Goal: Contribute content: Contribute content

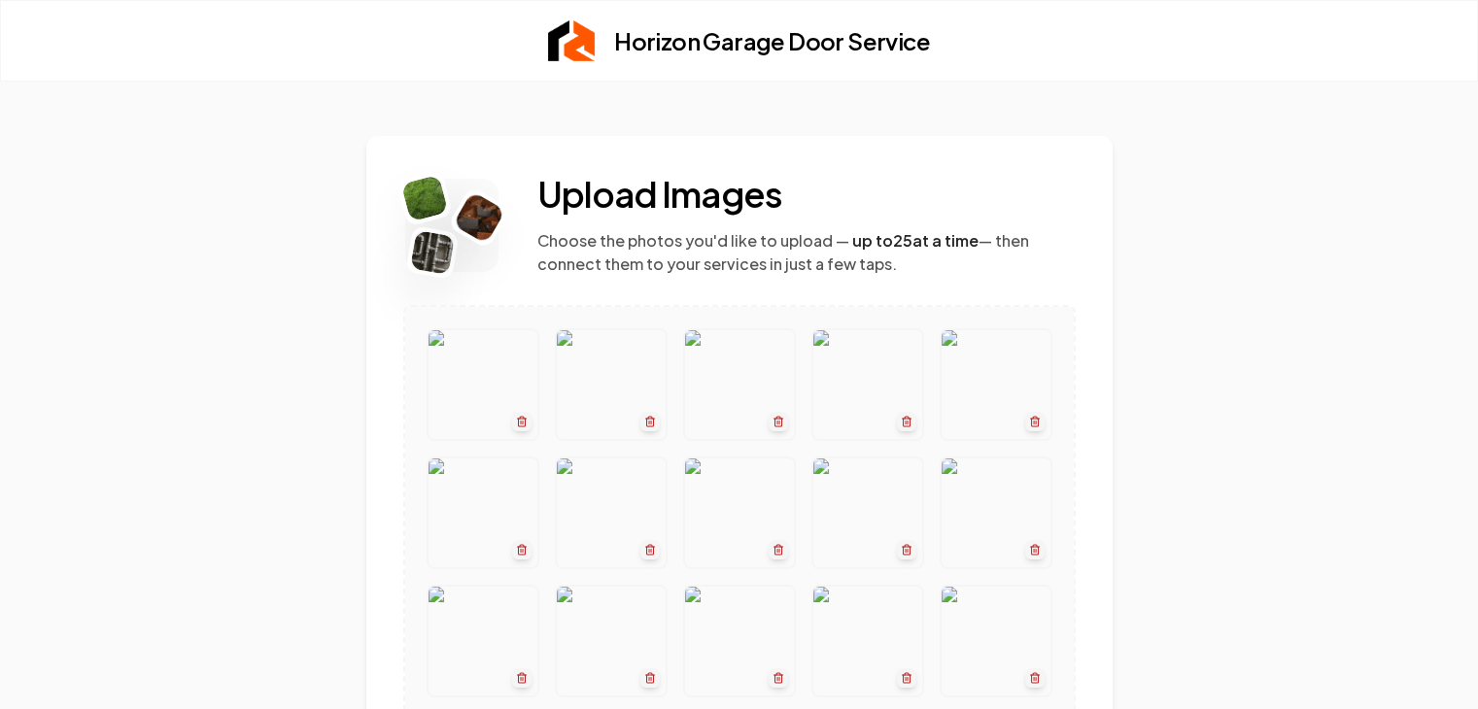
click at [942, 568] on img at bounding box center [996, 513] width 109 height 109
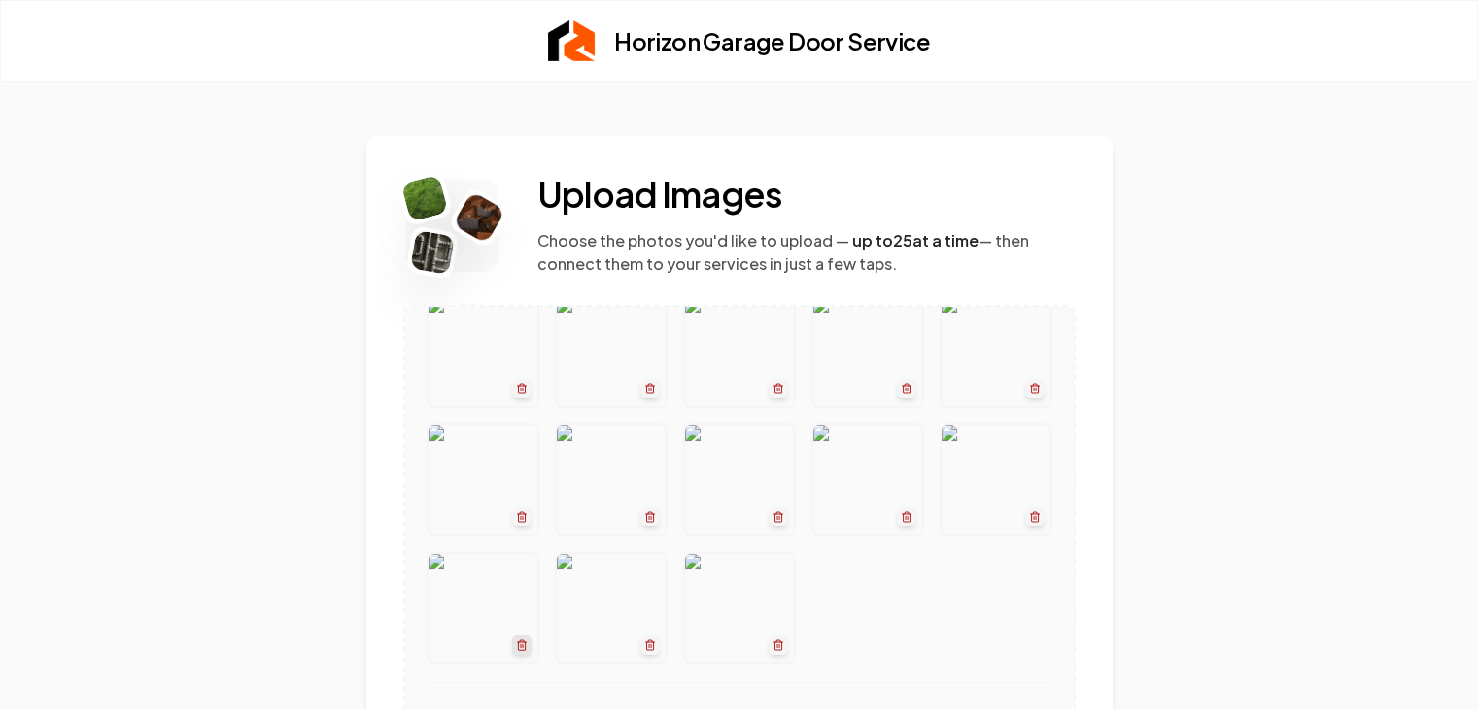
click at [523, 644] on line "button" at bounding box center [523, 645] width 0 height 3
click at [900, 523] on icon "button" at bounding box center [906, 517] width 12 height 12
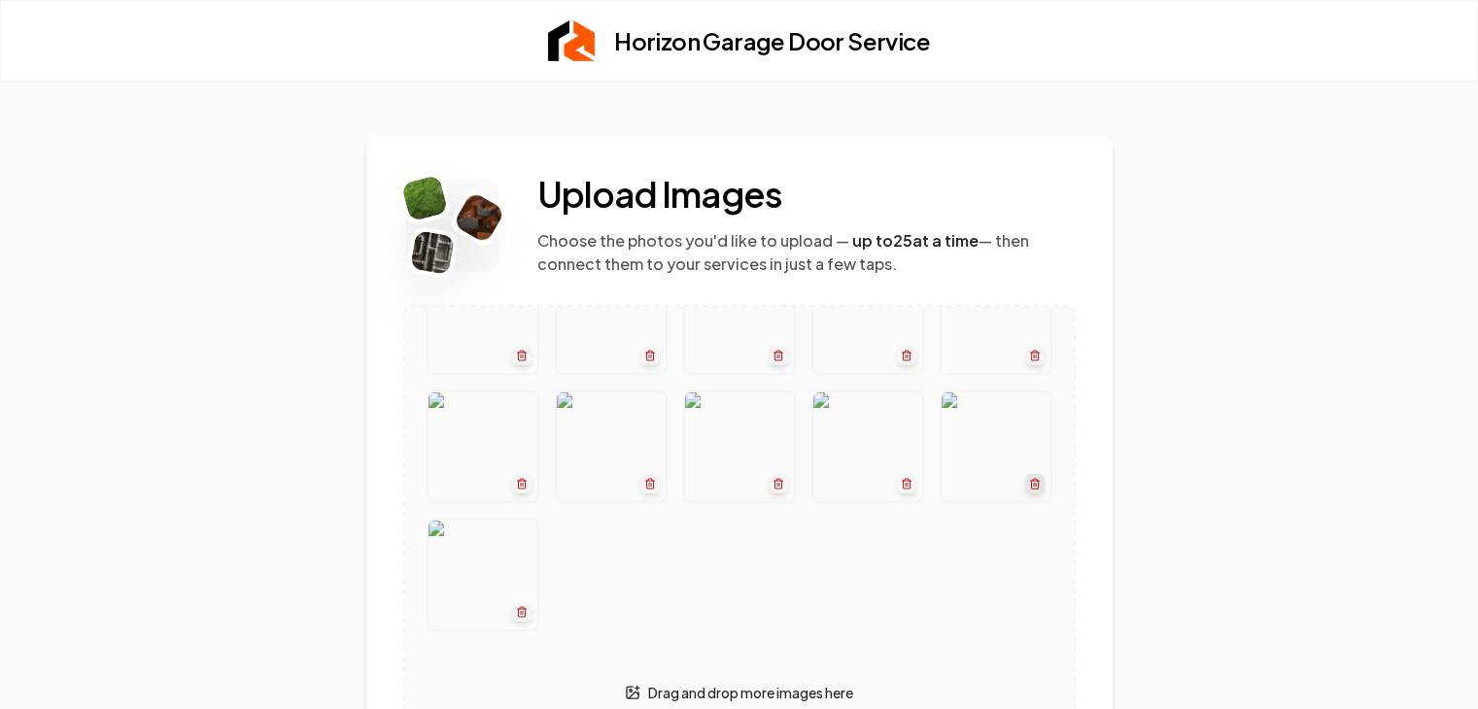
click at [1036, 486] on line "button" at bounding box center [1036, 484] width 0 height 3
click at [779, 351] on icon "button" at bounding box center [778, 352] width 4 height 2
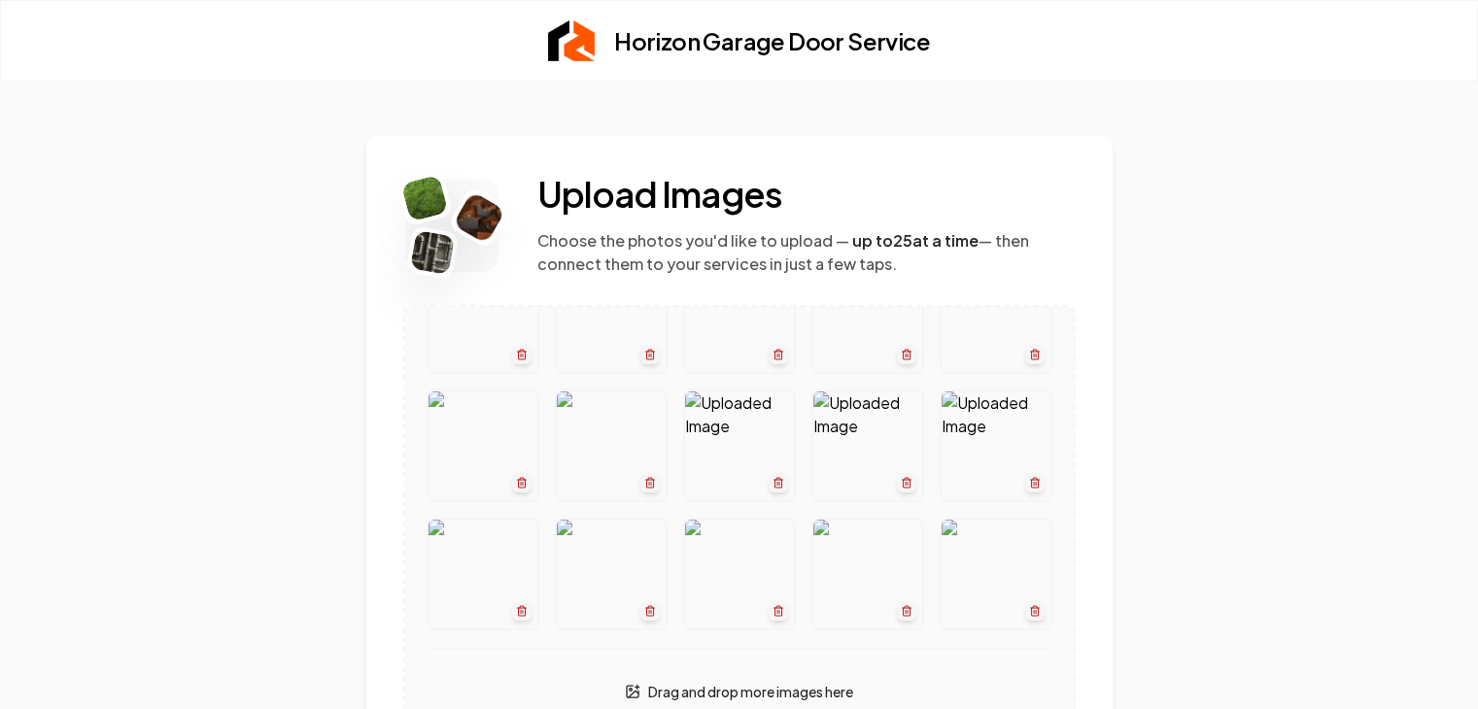
scroll to position [0, 0]
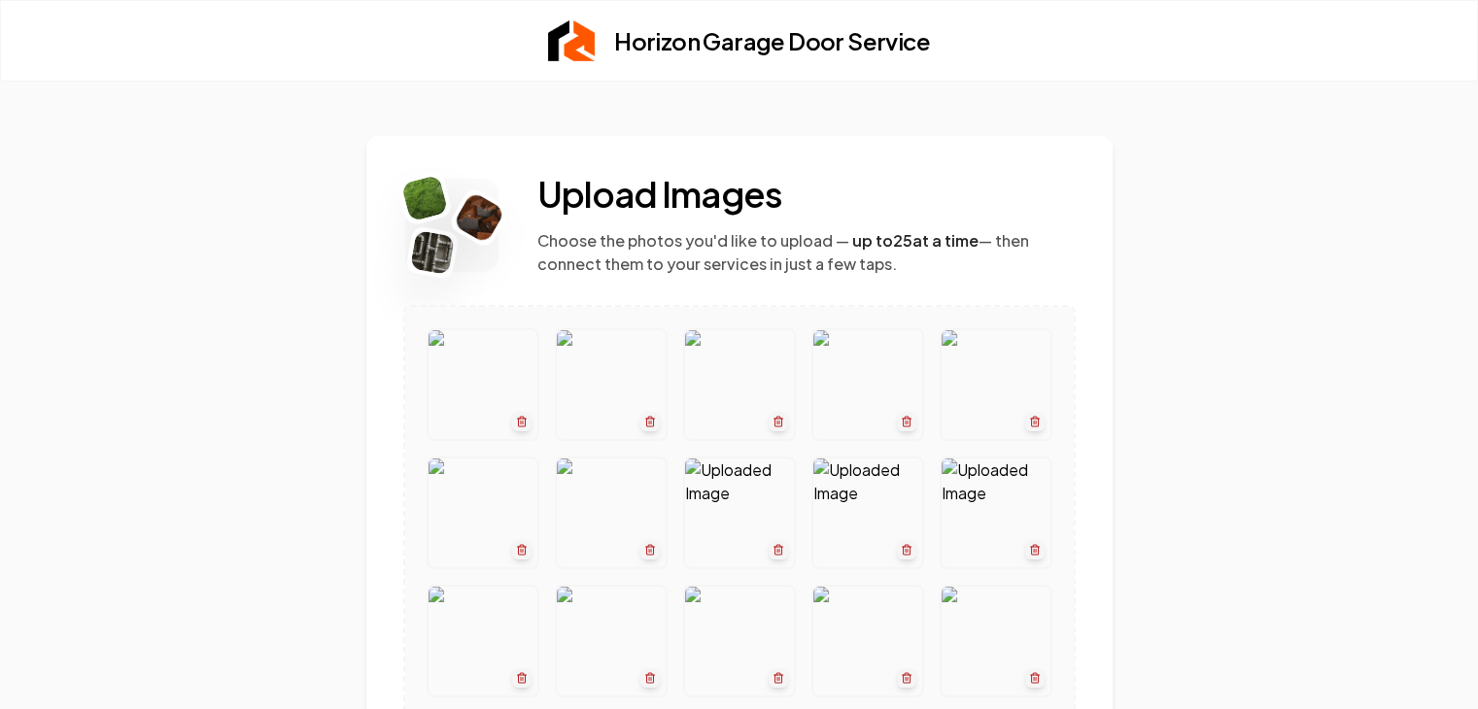
click at [794, 490] on img at bounding box center [739, 513] width 109 height 109
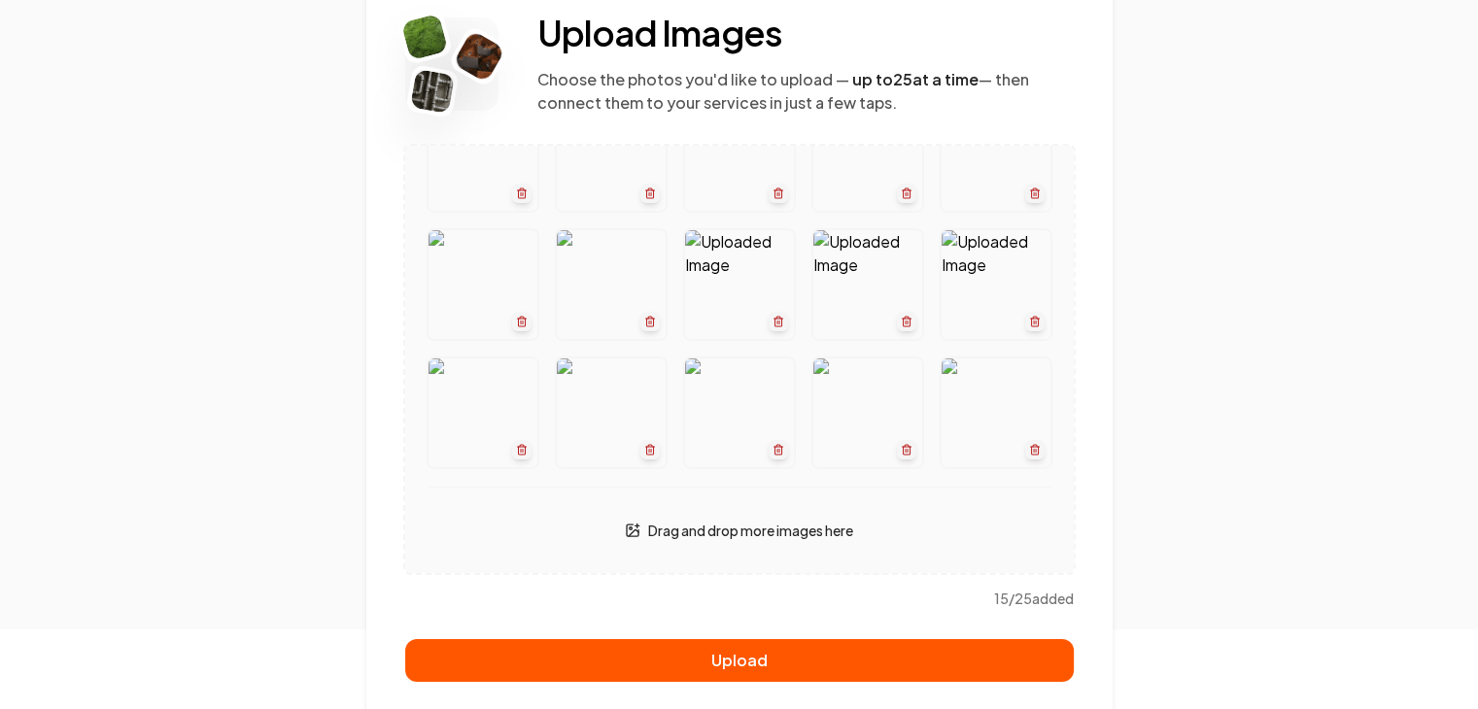
scroll to position [172, 0]
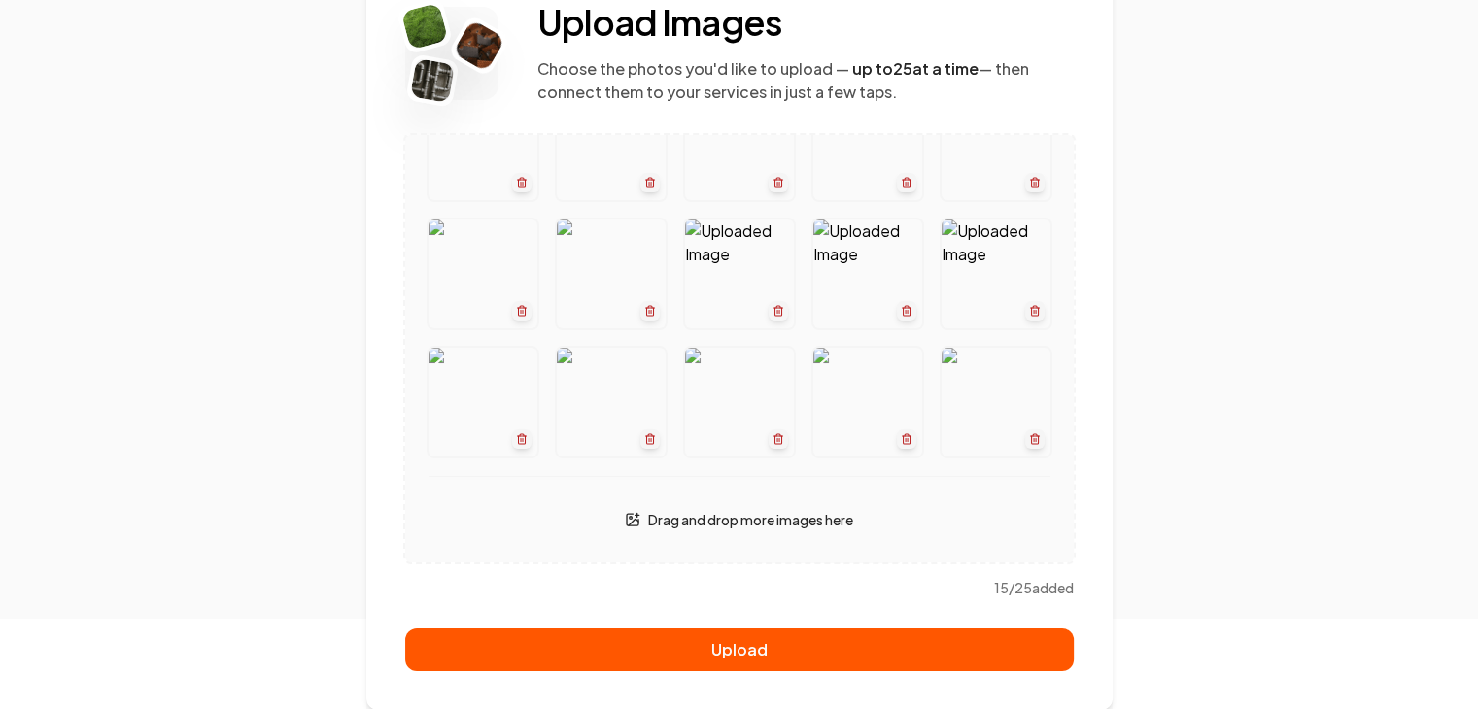
click at [942, 246] on img at bounding box center [996, 274] width 109 height 109
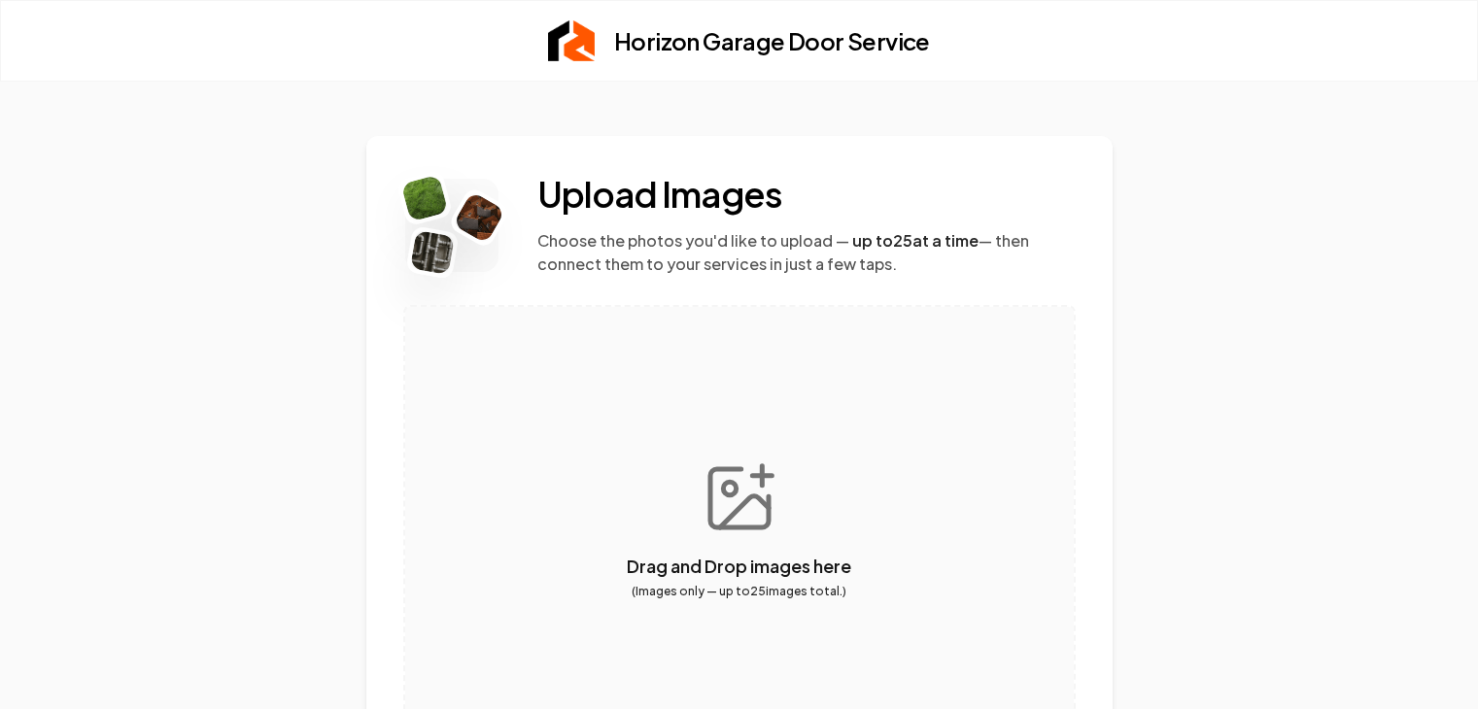
scroll to position [155, 0]
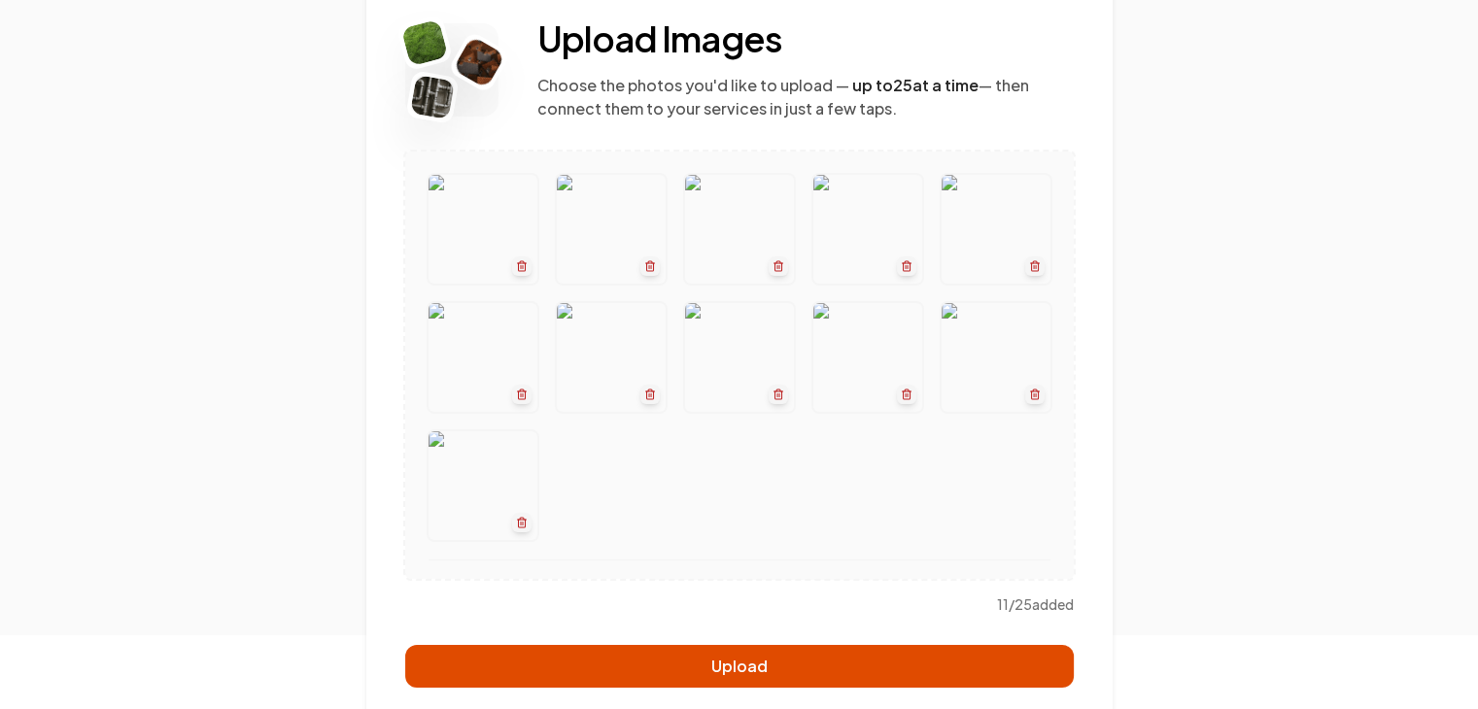
click at [707, 661] on button "Upload" at bounding box center [739, 666] width 669 height 43
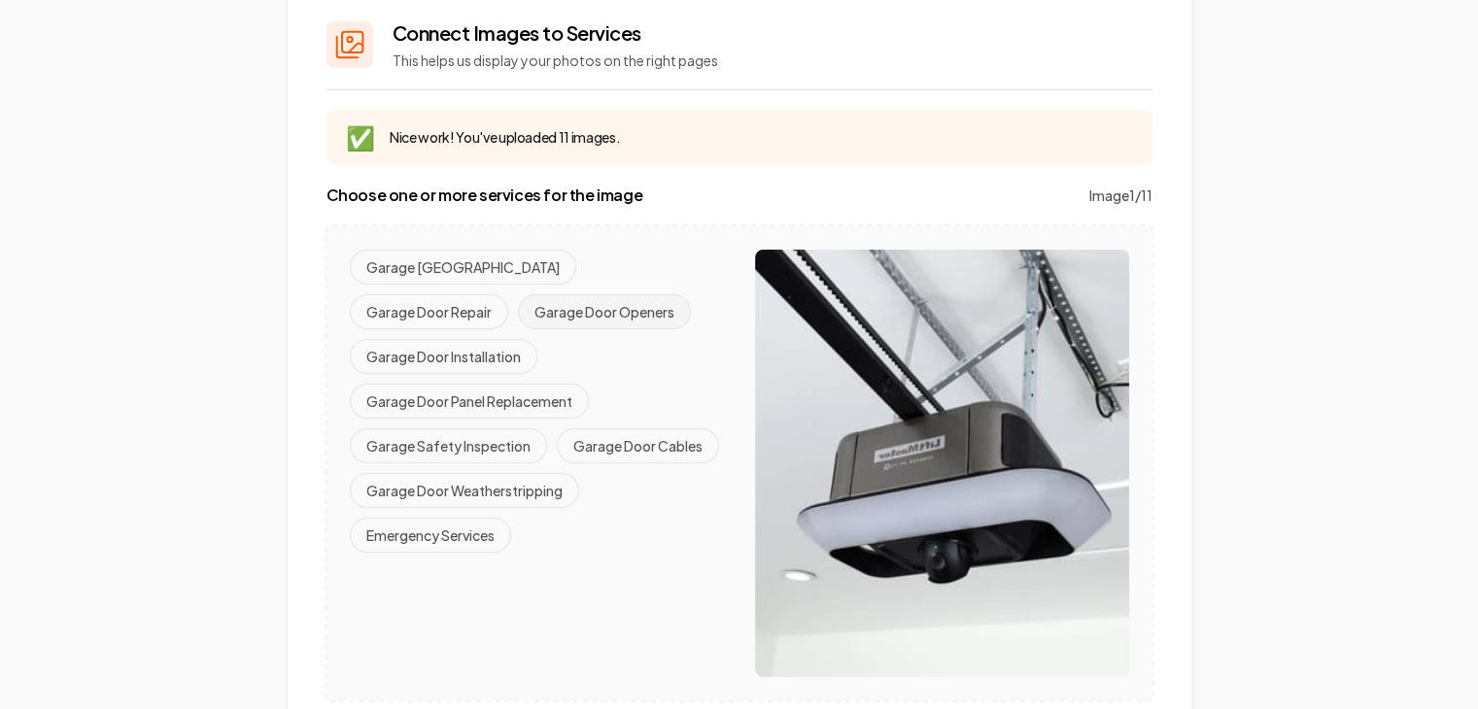
click at [518, 313] on button "Garage Door Openers" at bounding box center [604, 311] width 173 height 35
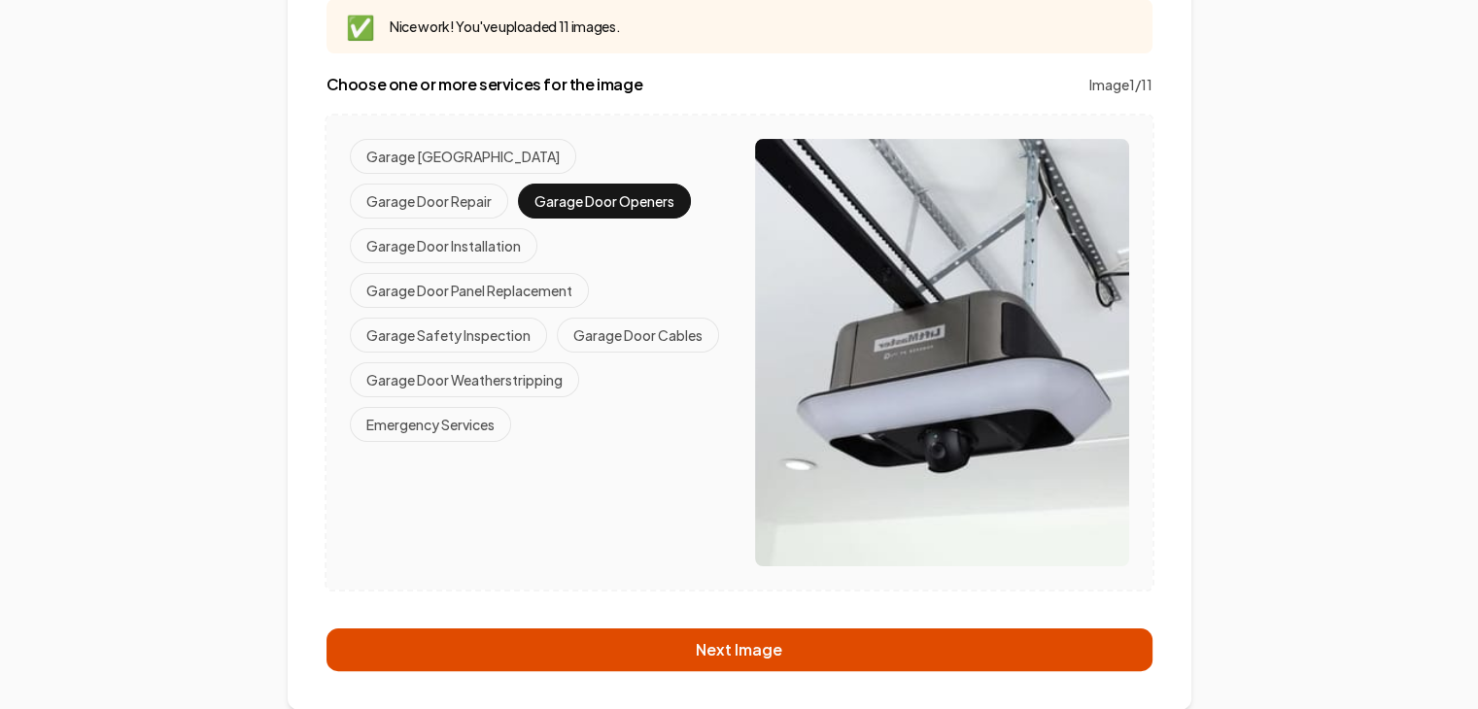
click at [762, 647] on button "Next Image" at bounding box center [740, 650] width 826 height 43
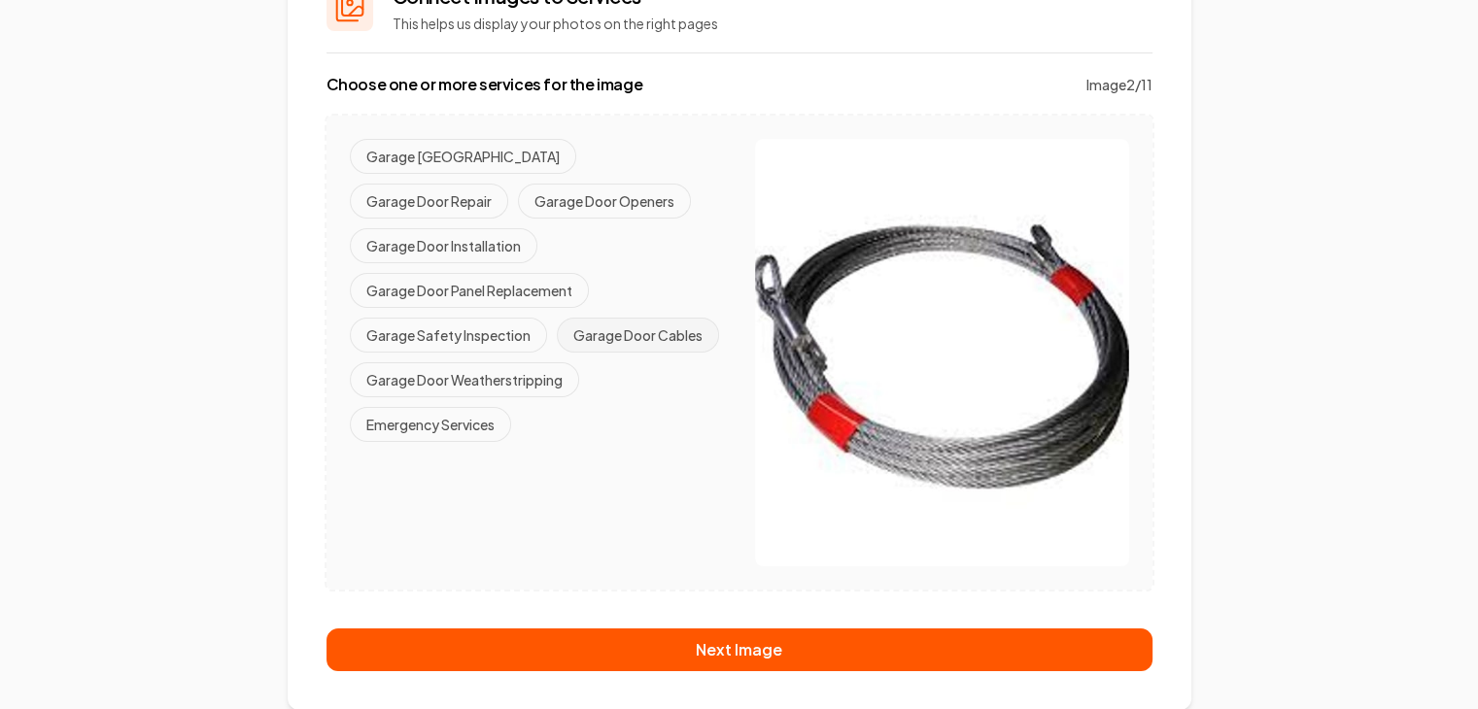
click at [557, 353] on button "Garage Door Cables" at bounding box center [638, 335] width 162 height 35
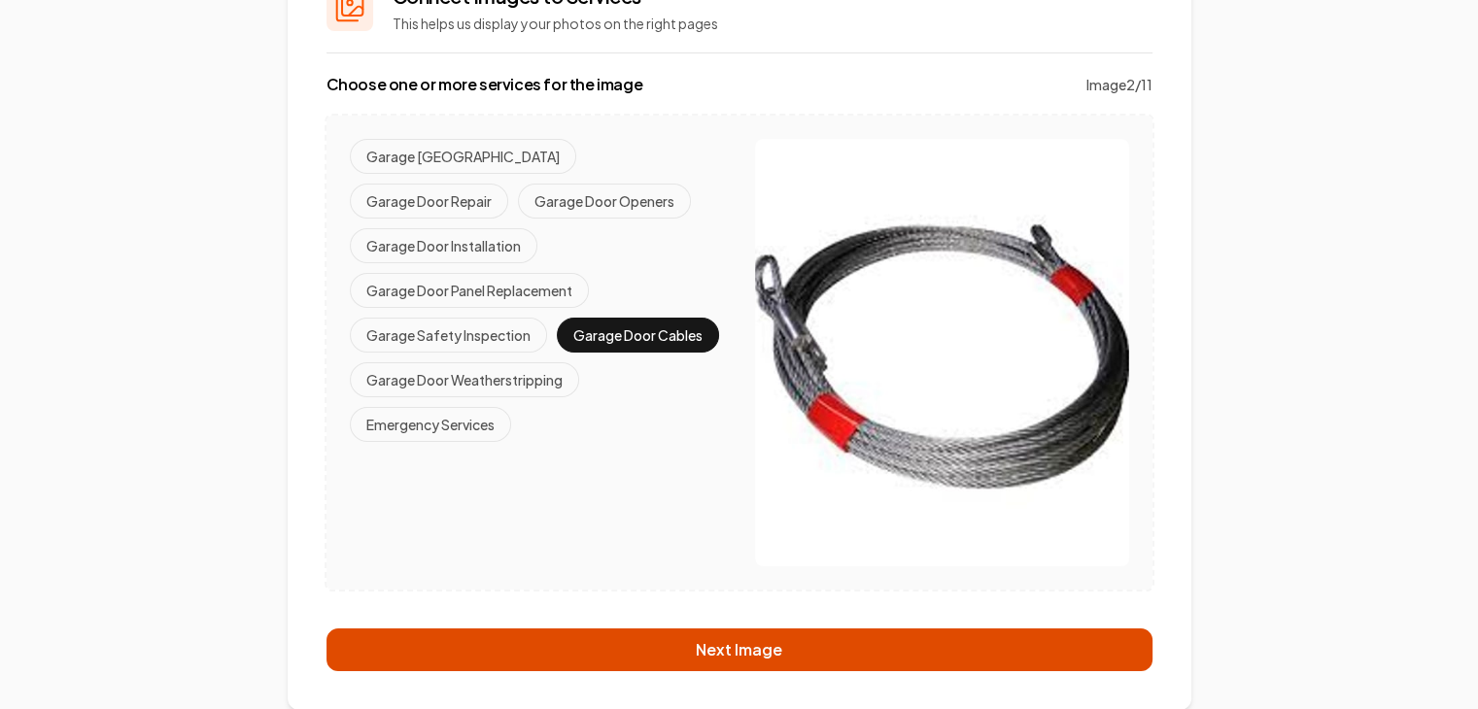
click at [712, 654] on button "Next Image" at bounding box center [740, 650] width 826 height 43
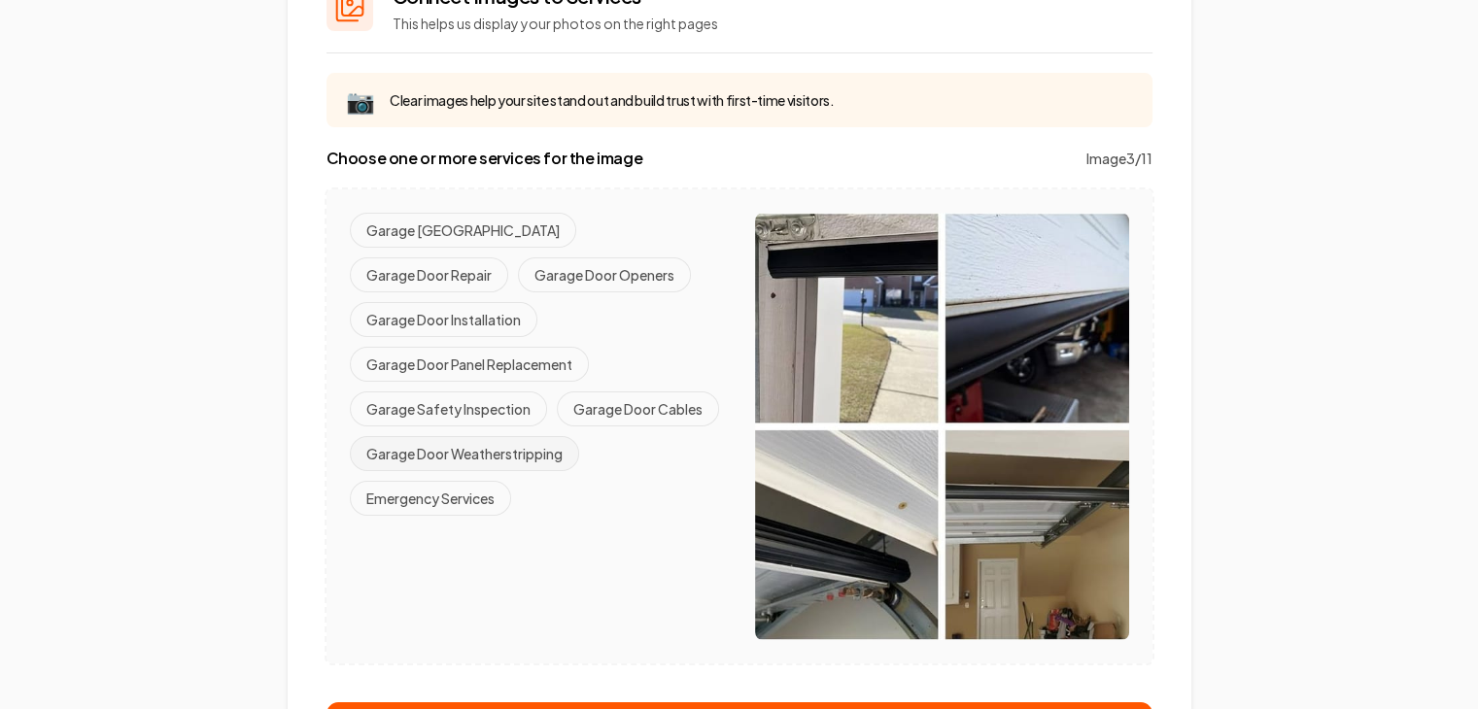
click at [428, 471] on button "Garage Door Weatherstripping" at bounding box center [464, 453] width 229 height 35
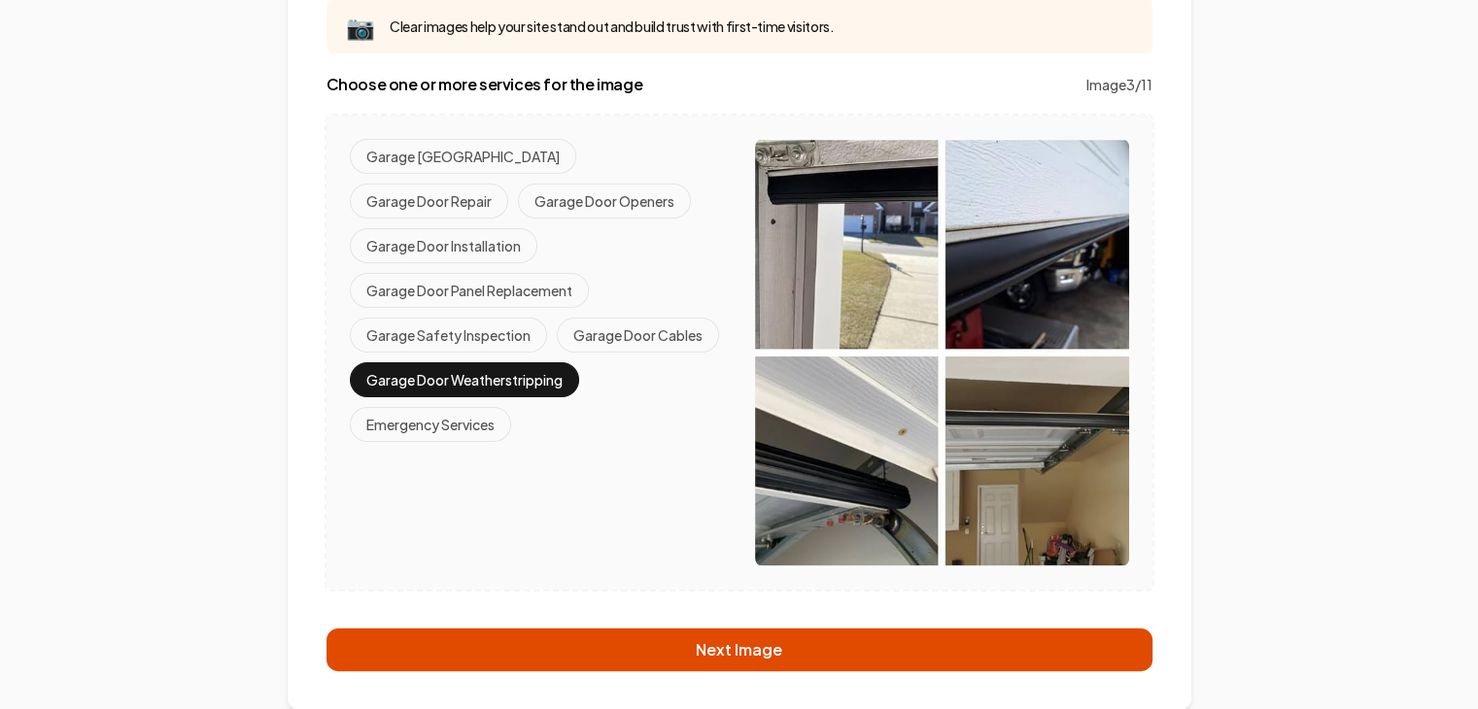
click at [713, 658] on button "Next Image" at bounding box center [740, 650] width 826 height 43
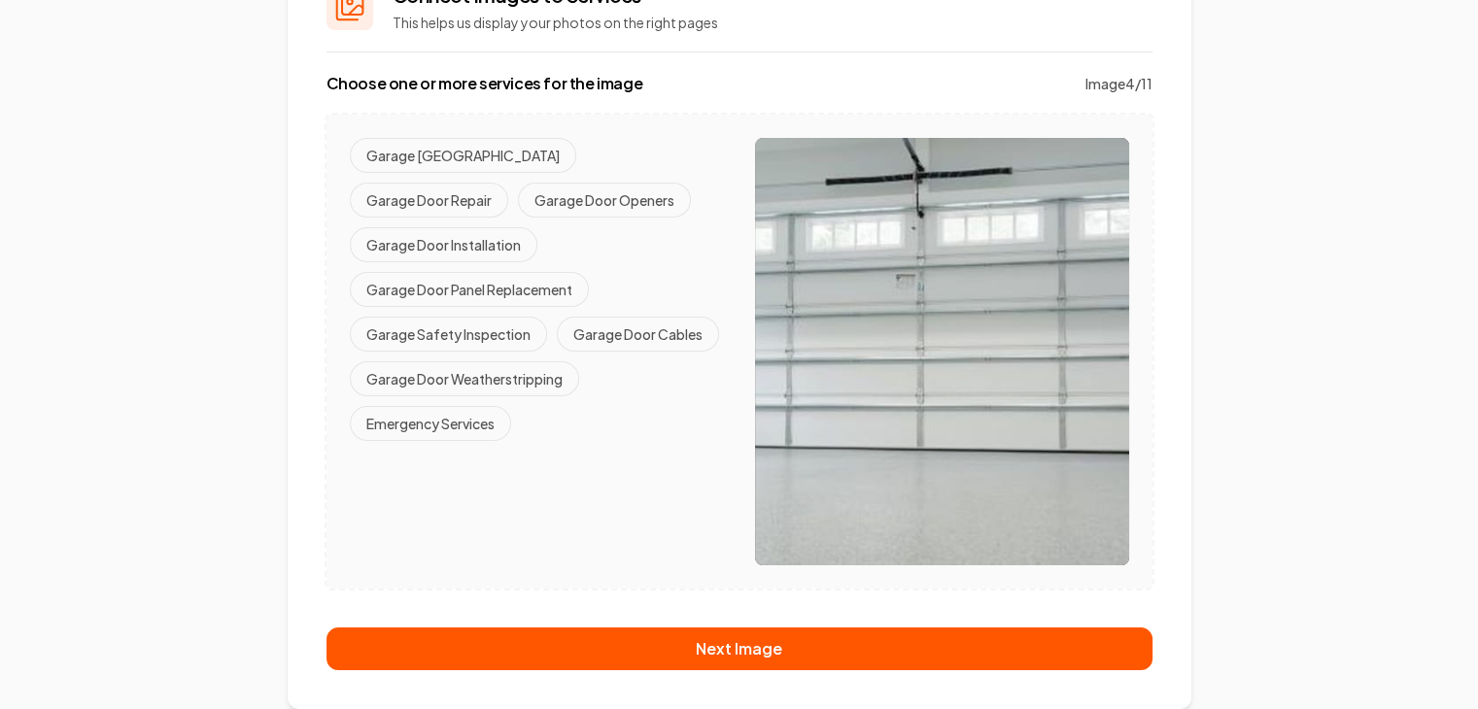
scroll to position [192, 0]
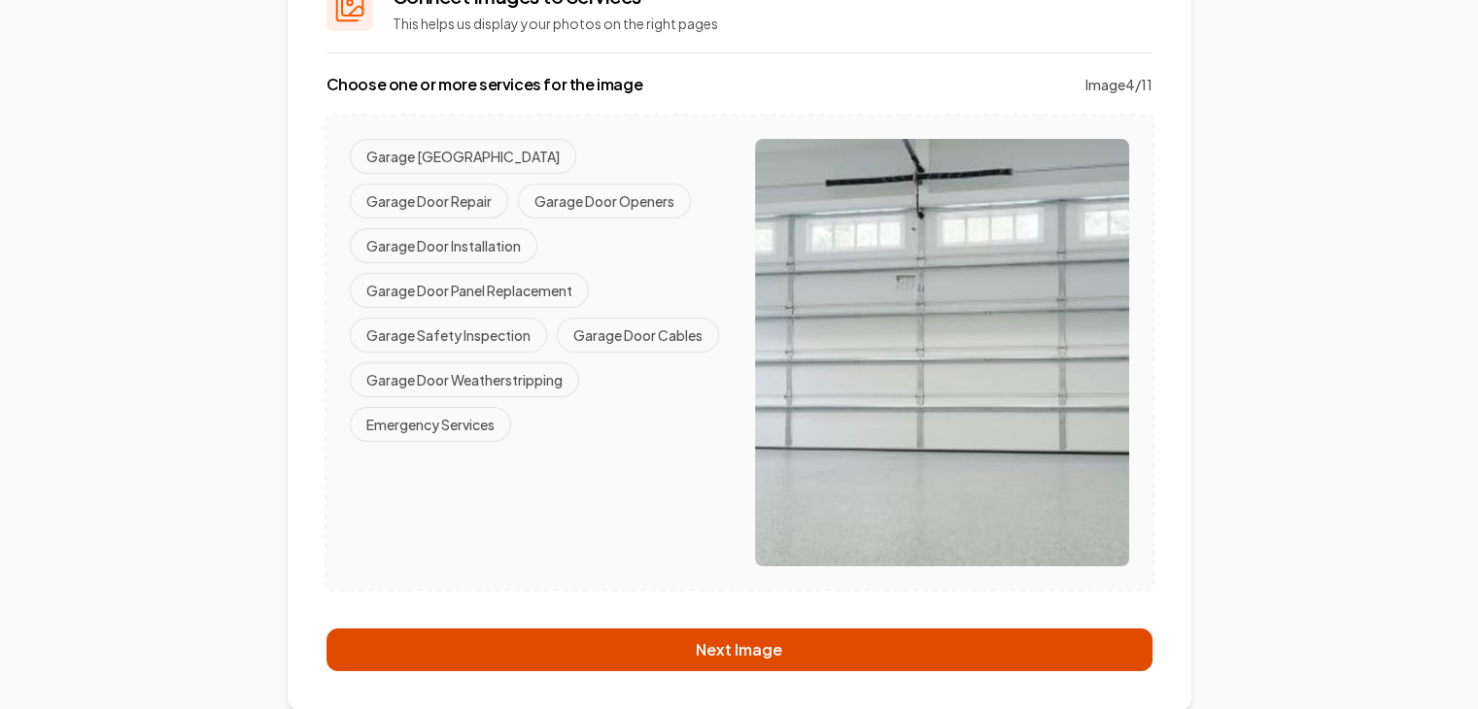
click at [736, 645] on button "Next Image" at bounding box center [740, 650] width 826 height 43
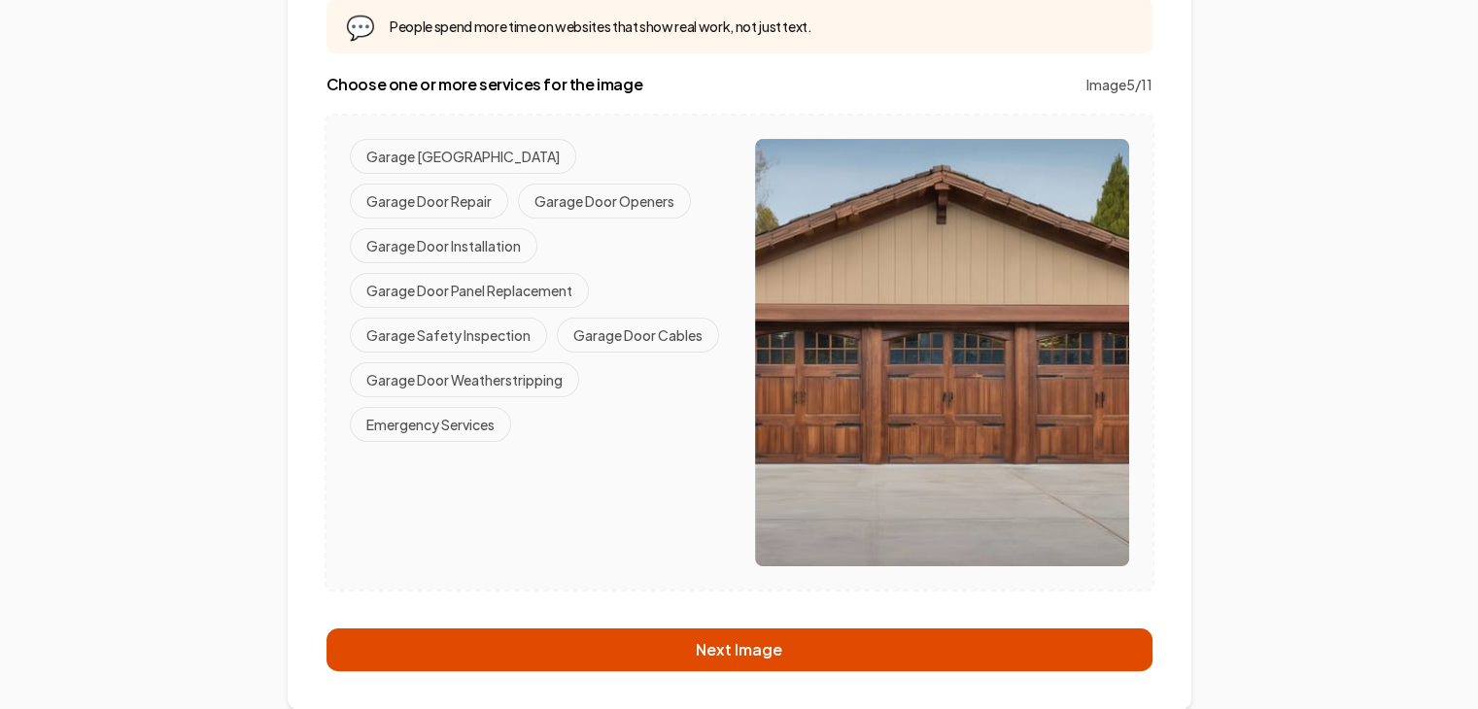
click at [726, 652] on button "Next Image" at bounding box center [740, 650] width 826 height 43
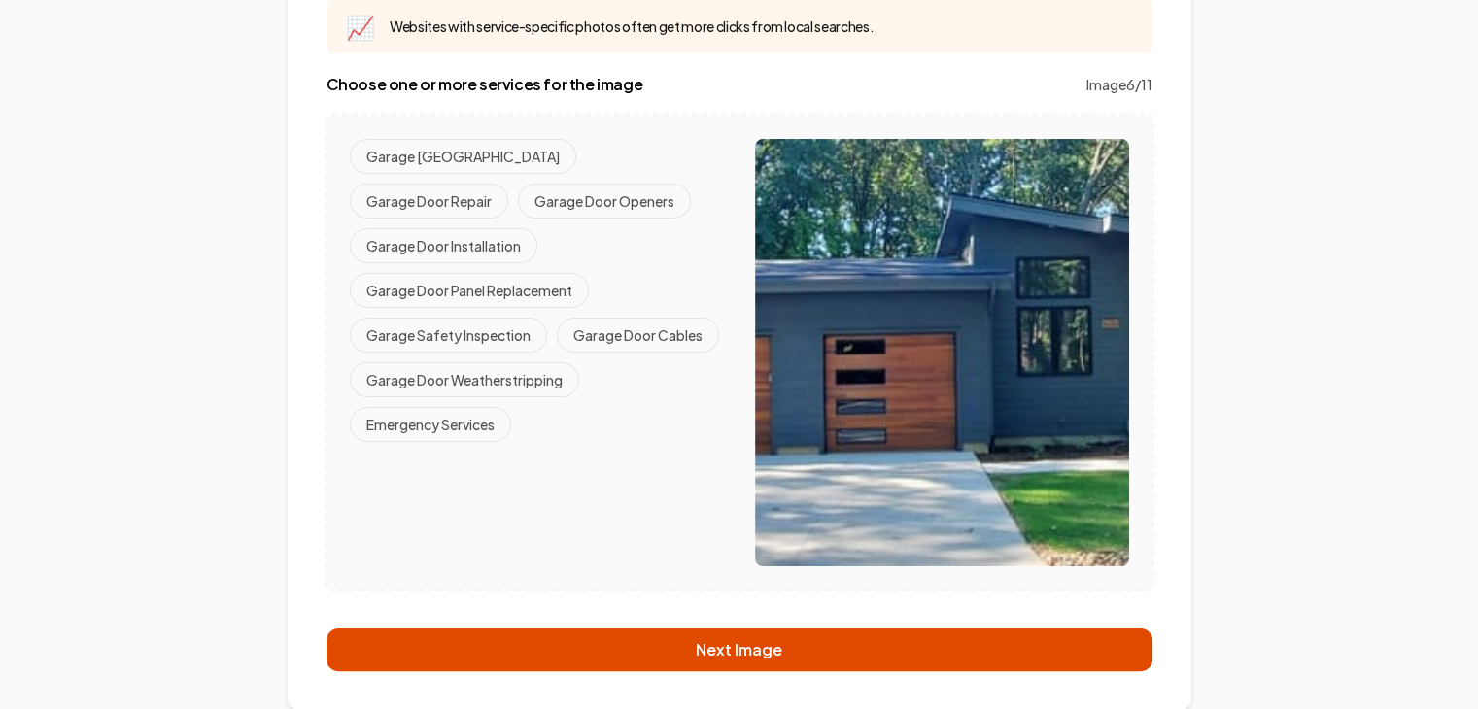
click at [704, 645] on button "Next Image" at bounding box center [740, 650] width 826 height 43
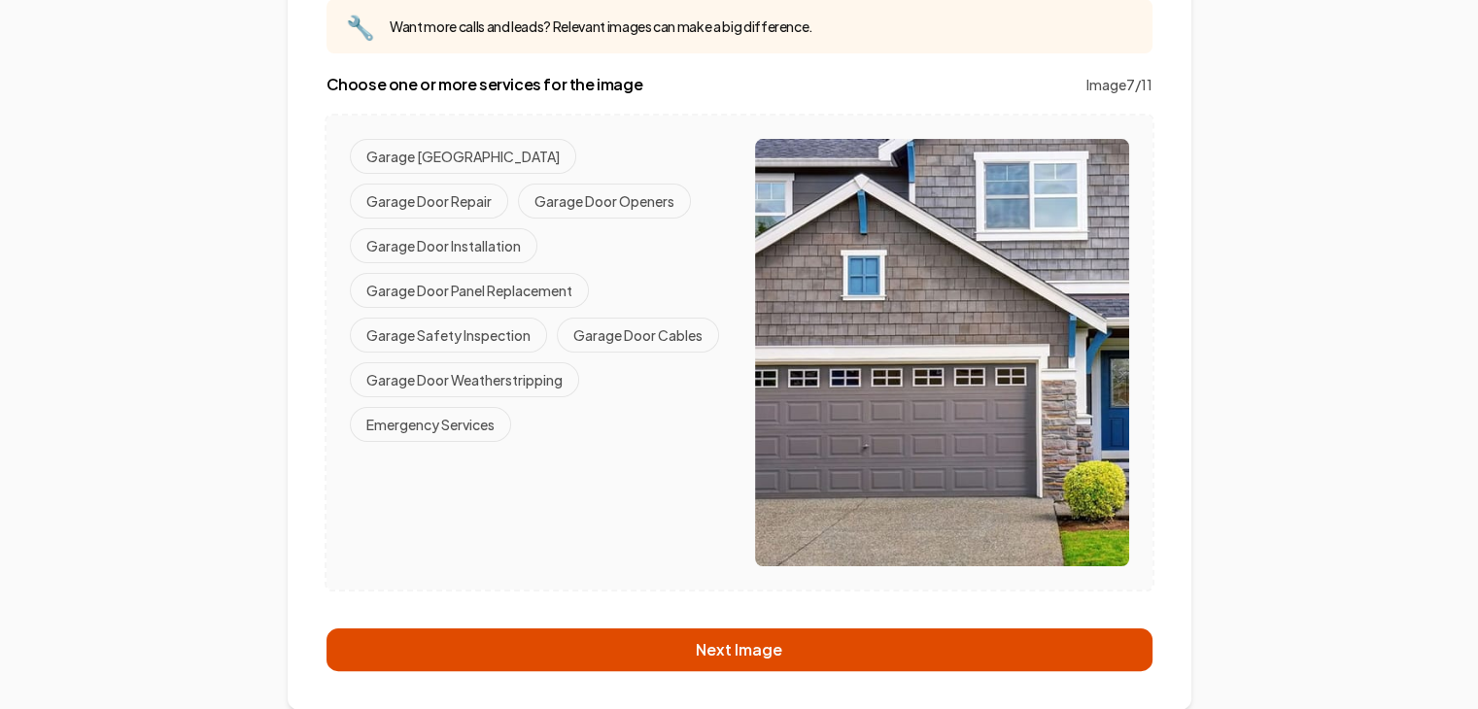
click at [700, 657] on button "Next Image" at bounding box center [740, 650] width 826 height 43
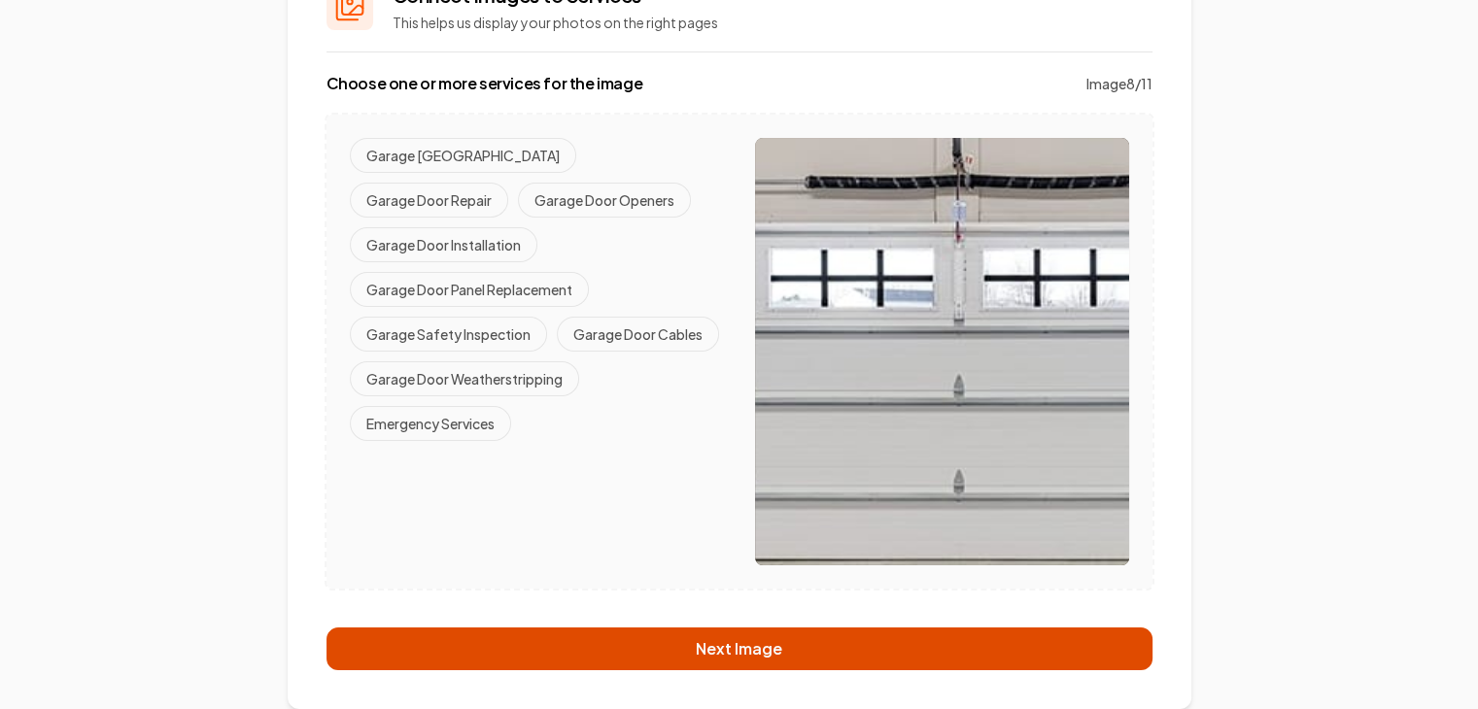
scroll to position [192, 0]
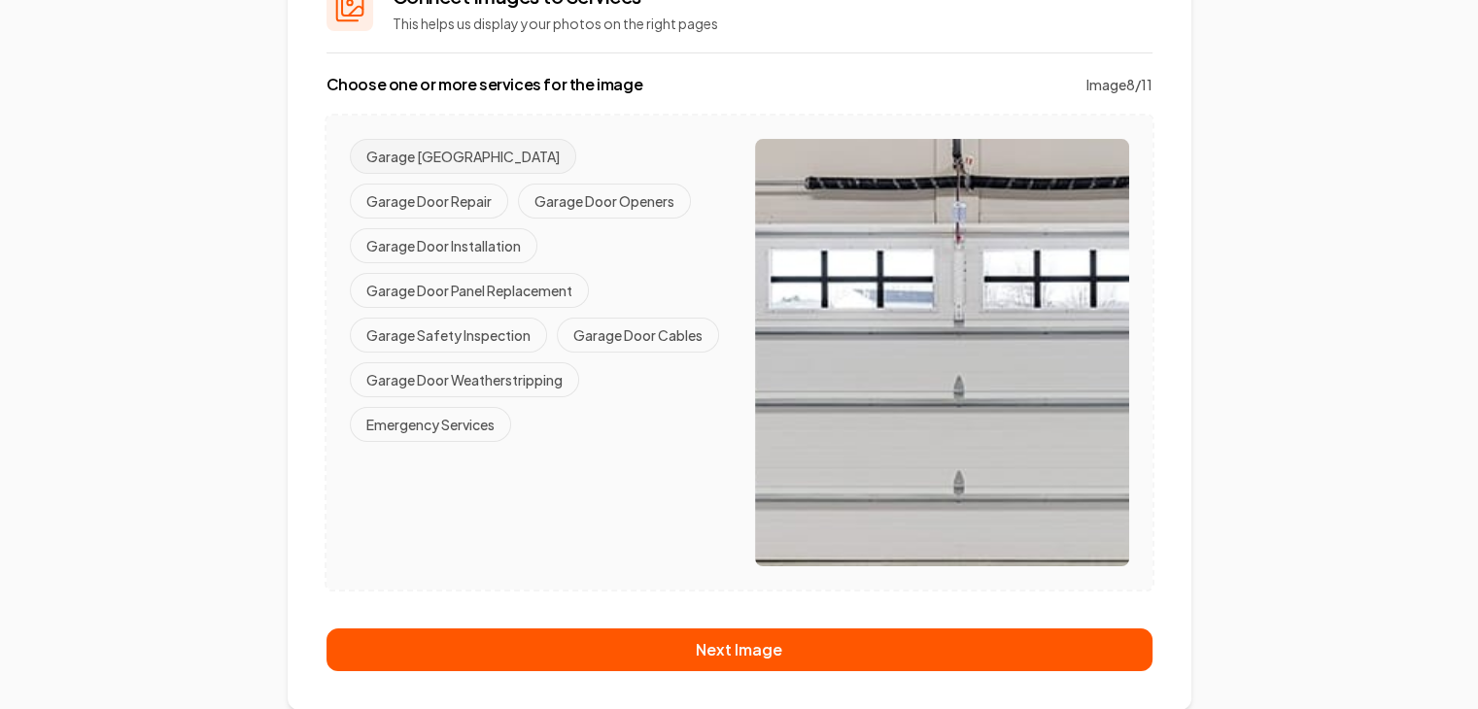
click at [454, 151] on button "Garage Door Springs" at bounding box center [463, 156] width 226 height 35
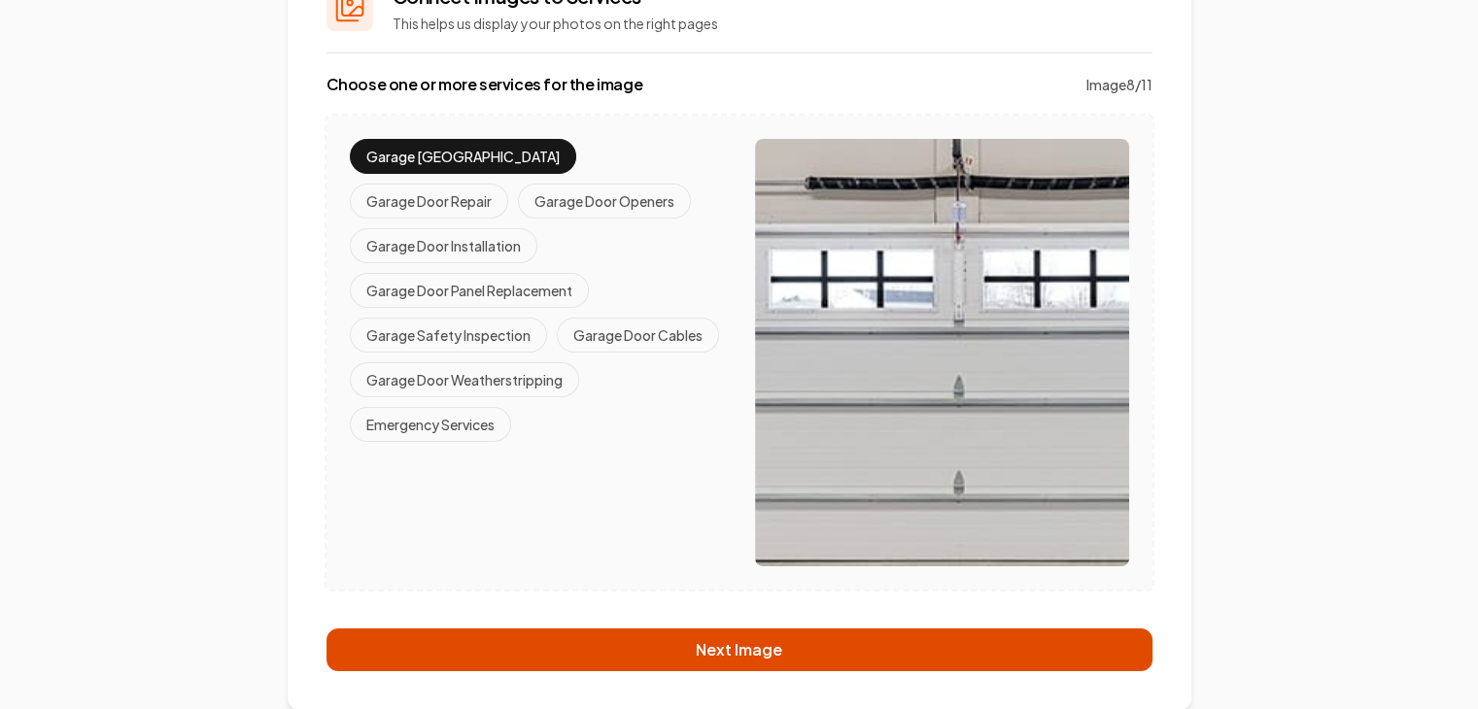
click at [717, 643] on button "Next Image" at bounding box center [740, 650] width 826 height 43
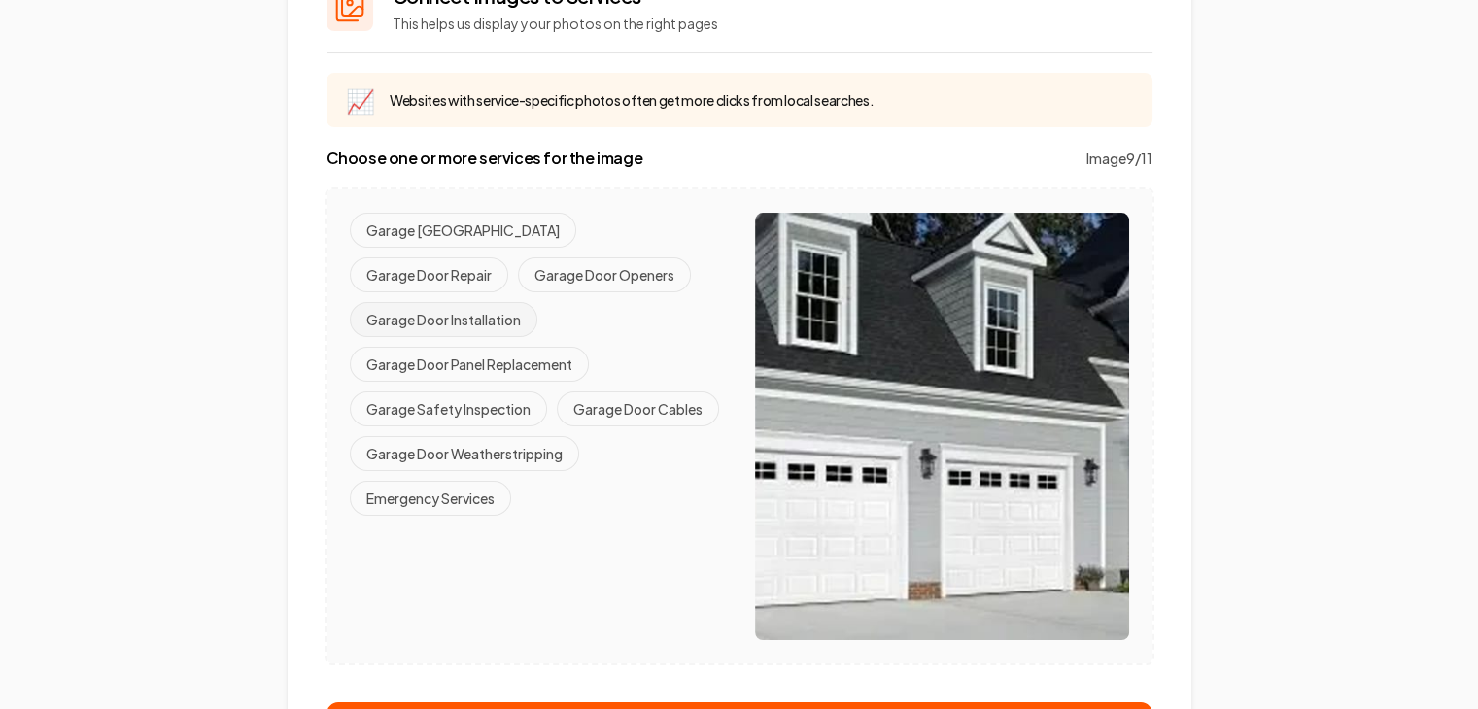
click at [462, 319] on button "Garage Door Installation" at bounding box center [444, 319] width 188 height 35
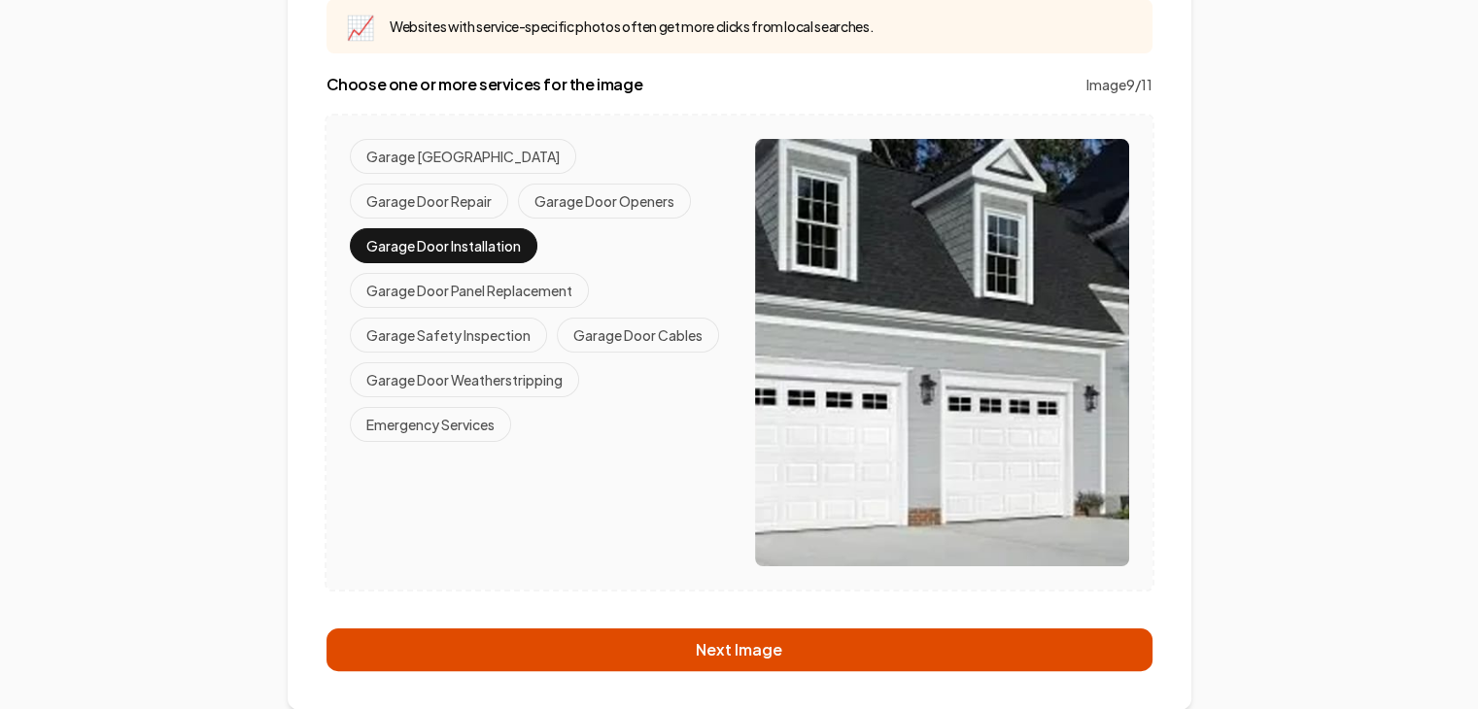
click at [743, 648] on button "Next Image" at bounding box center [740, 650] width 826 height 43
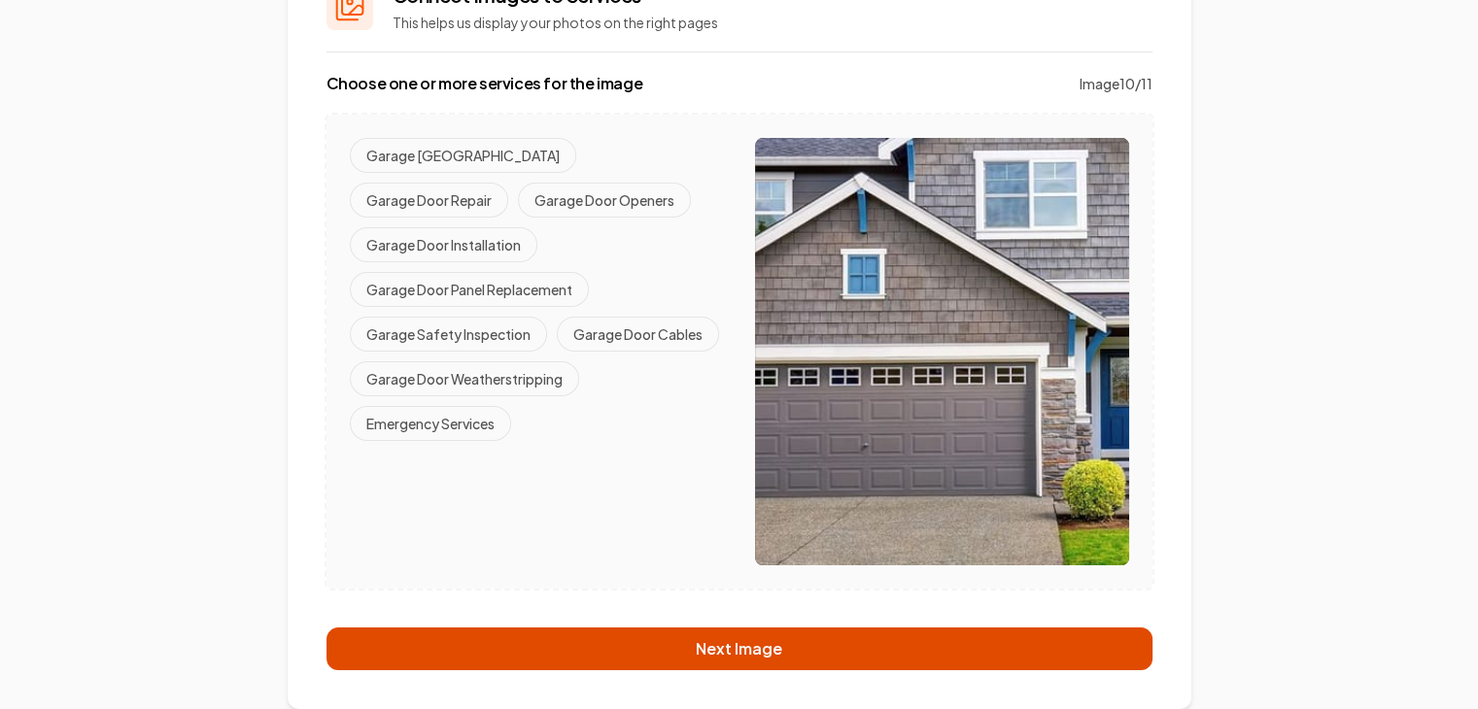
scroll to position [192, 0]
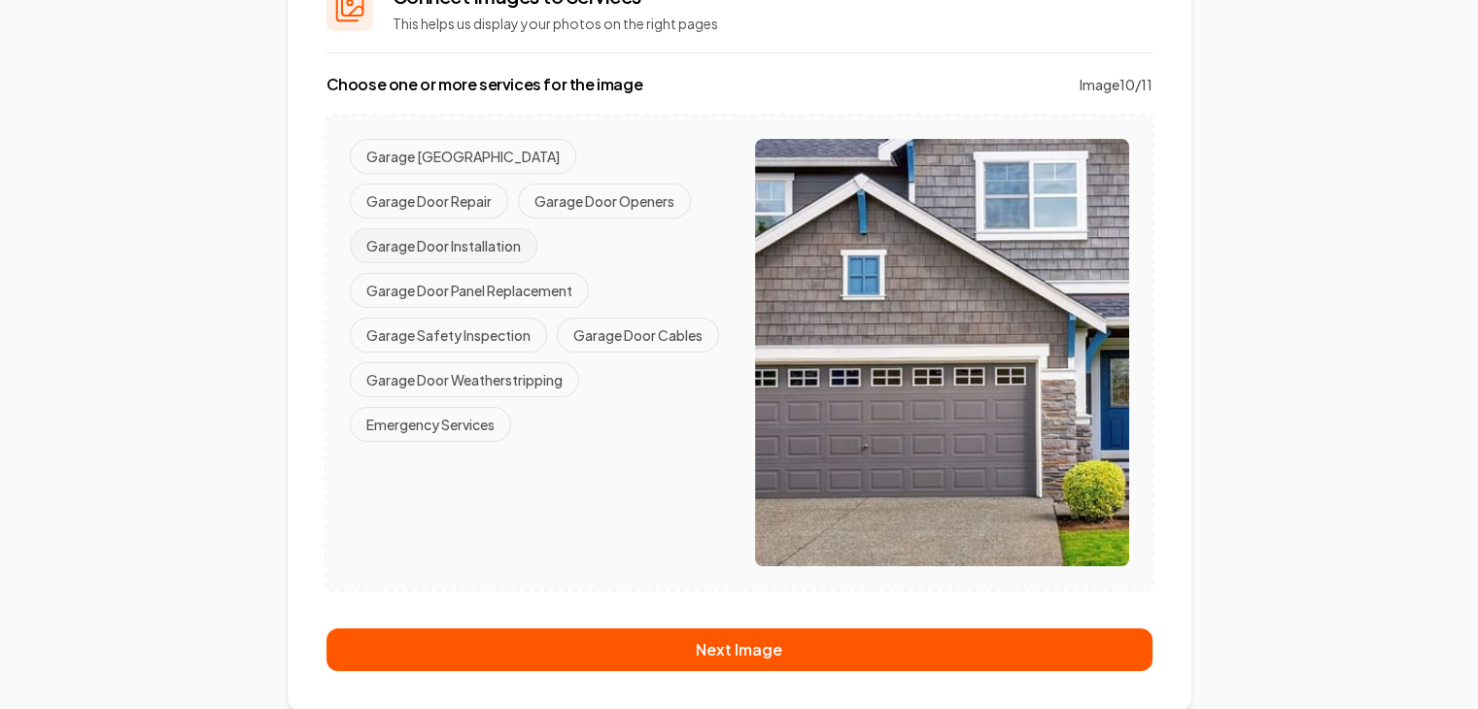
click at [450, 246] on button "Garage Door Installation" at bounding box center [444, 245] width 188 height 35
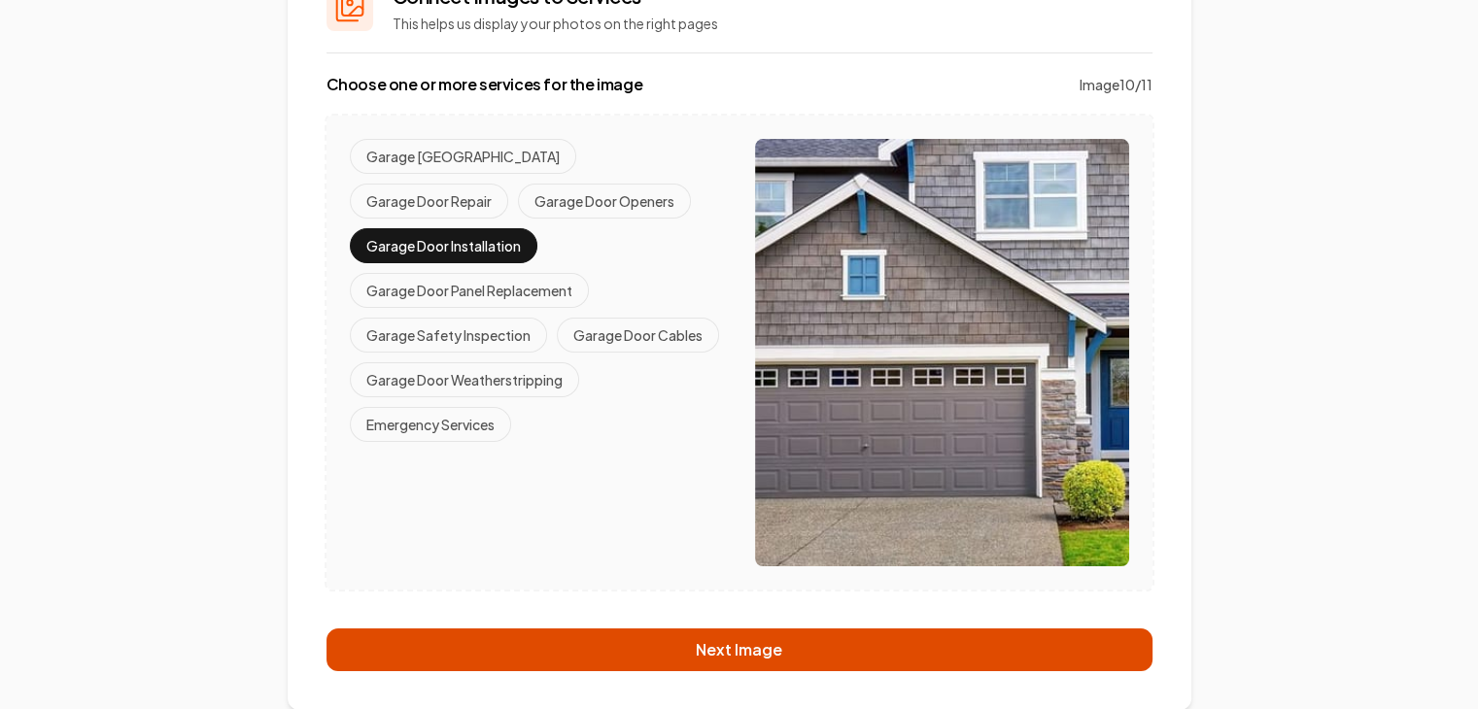
click at [713, 654] on button "Next Image" at bounding box center [740, 650] width 826 height 43
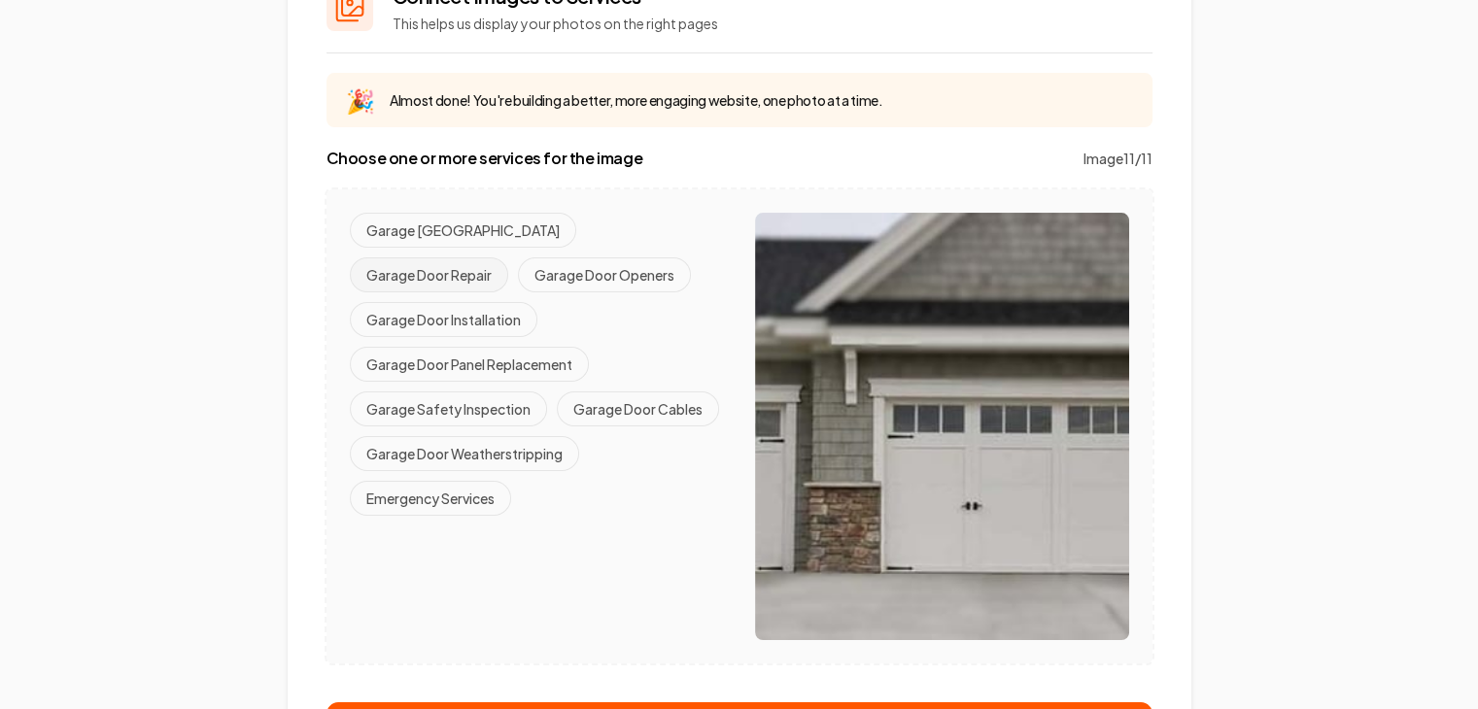
click at [508, 258] on button "Garage Door Repair" at bounding box center [429, 275] width 158 height 35
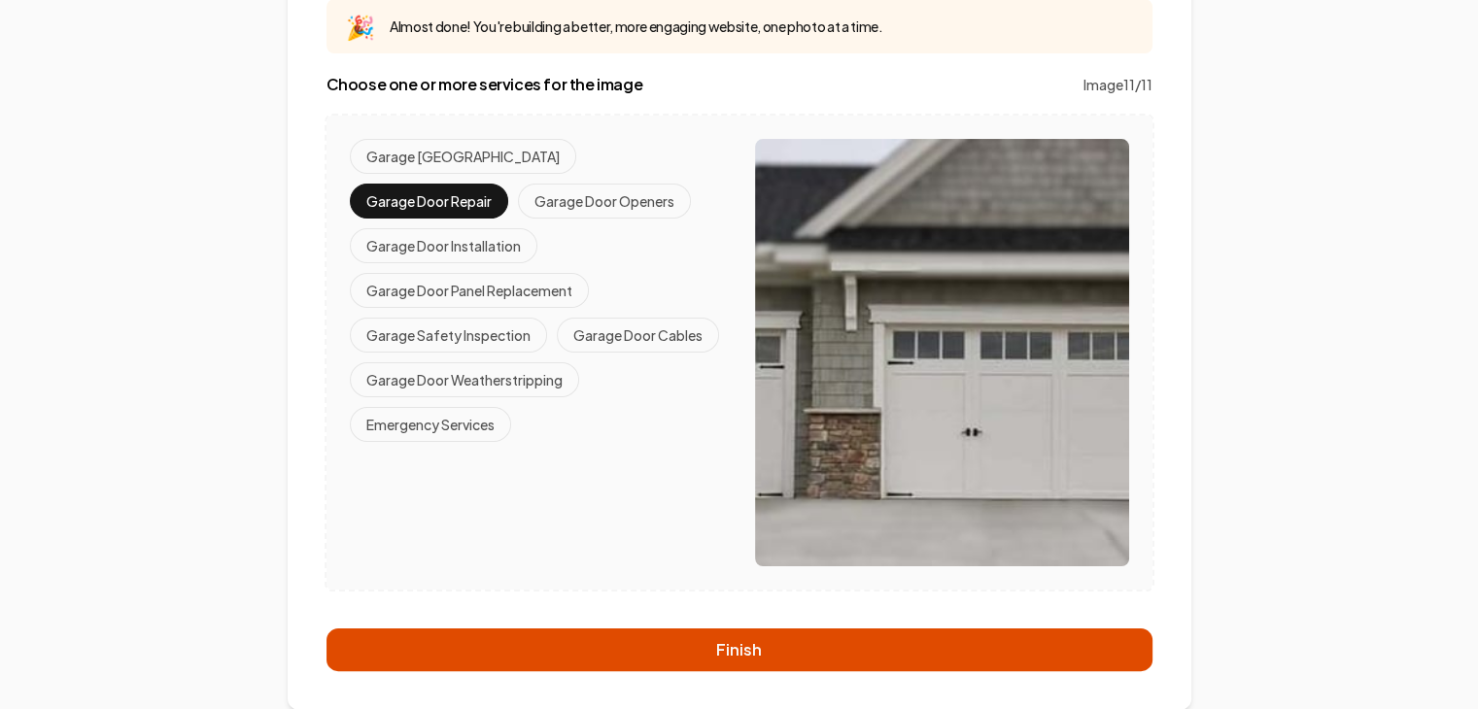
click at [676, 646] on button "Finish" at bounding box center [740, 650] width 826 height 43
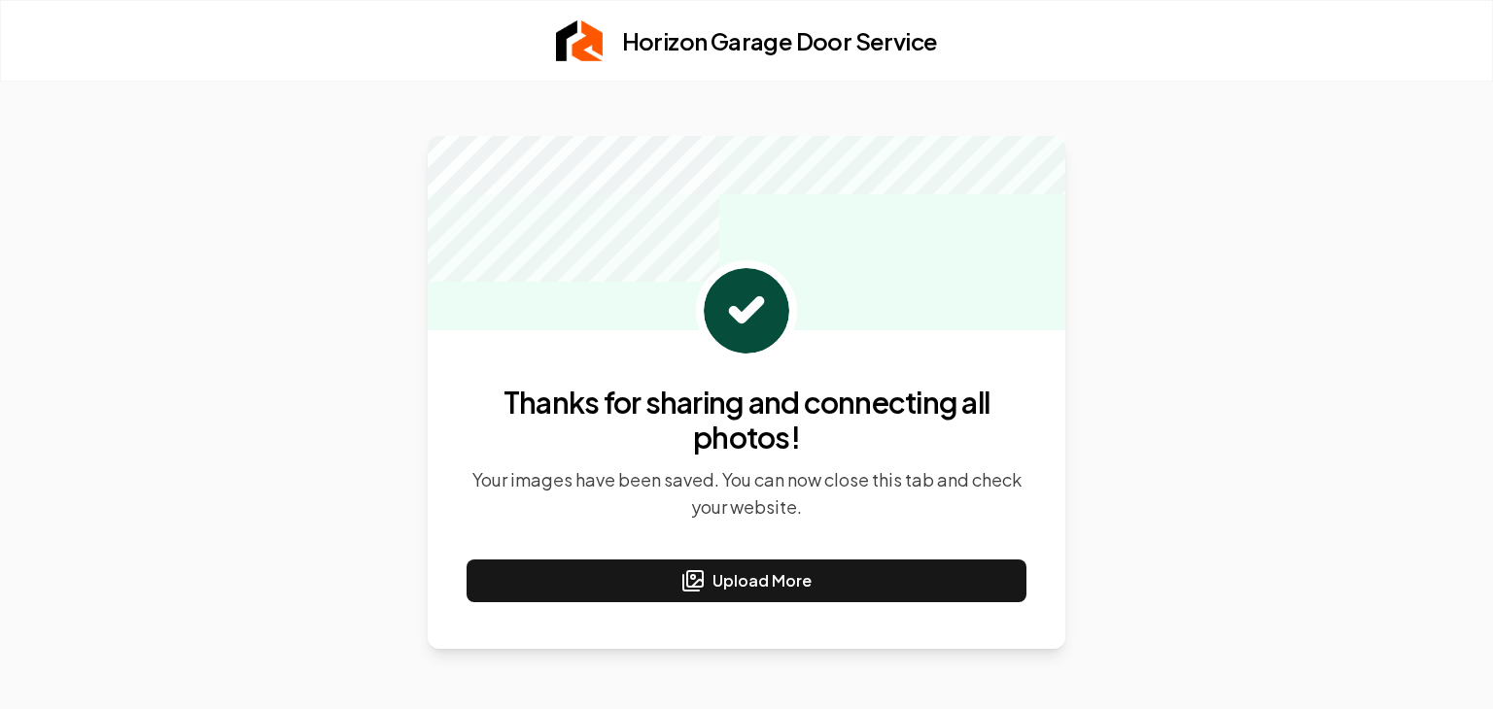
drag, startPoint x: 858, startPoint y: 395, endPoint x: 859, endPoint y: 367, distance: 27.2
click at [859, 385] on h2 "Thanks for sharing and connecting all photos!" at bounding box center [746, 420] width 560 height 70
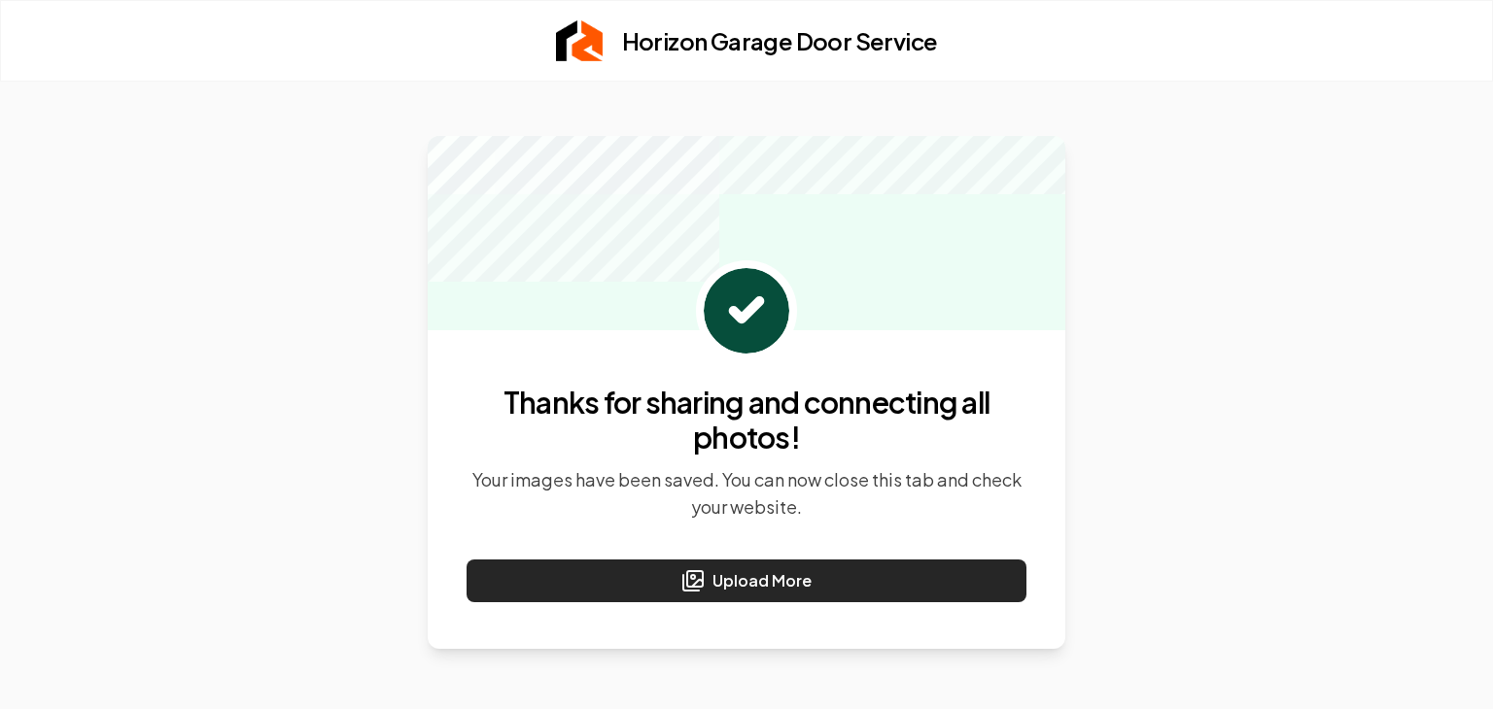
click at [773, 588] on button "Upload More" at bounding box center [746, 581] width 560 height 43
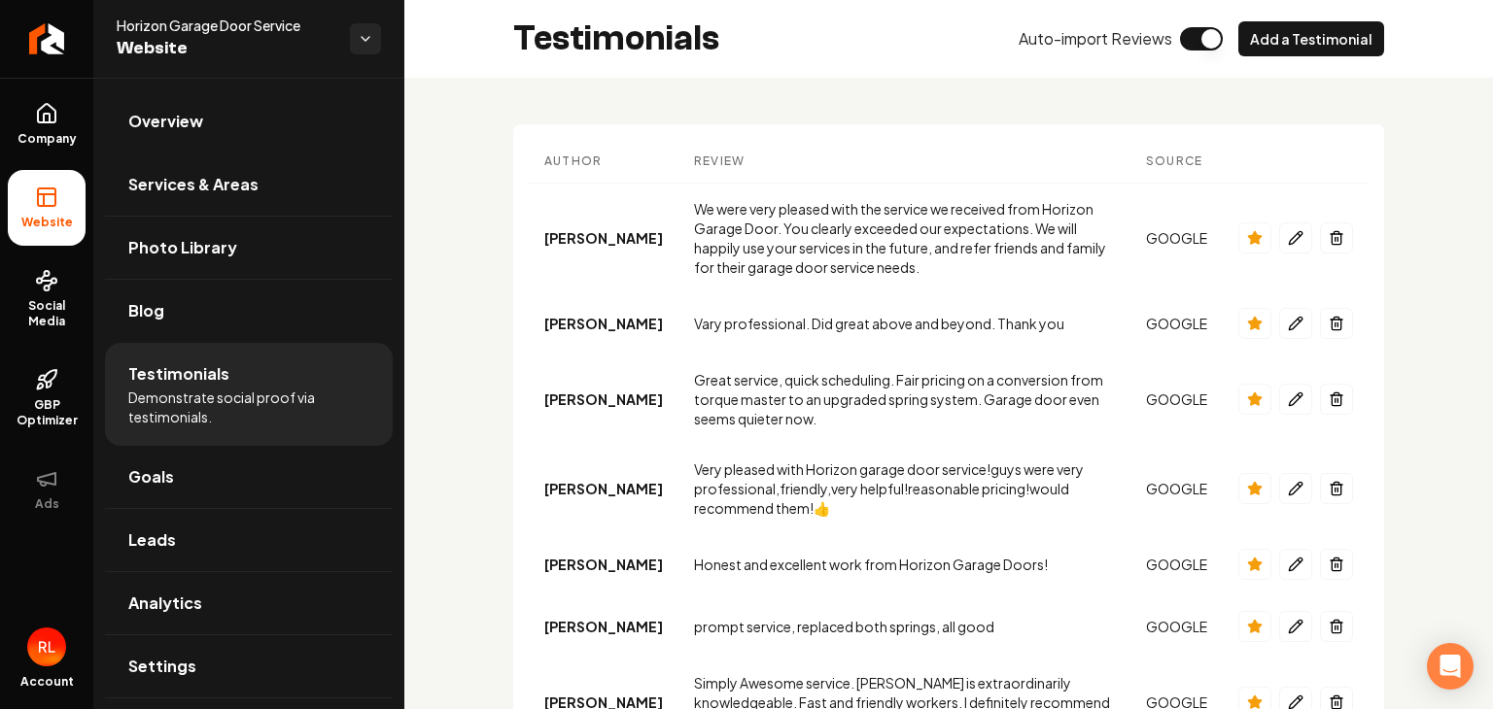
scroll to position [170, 0]
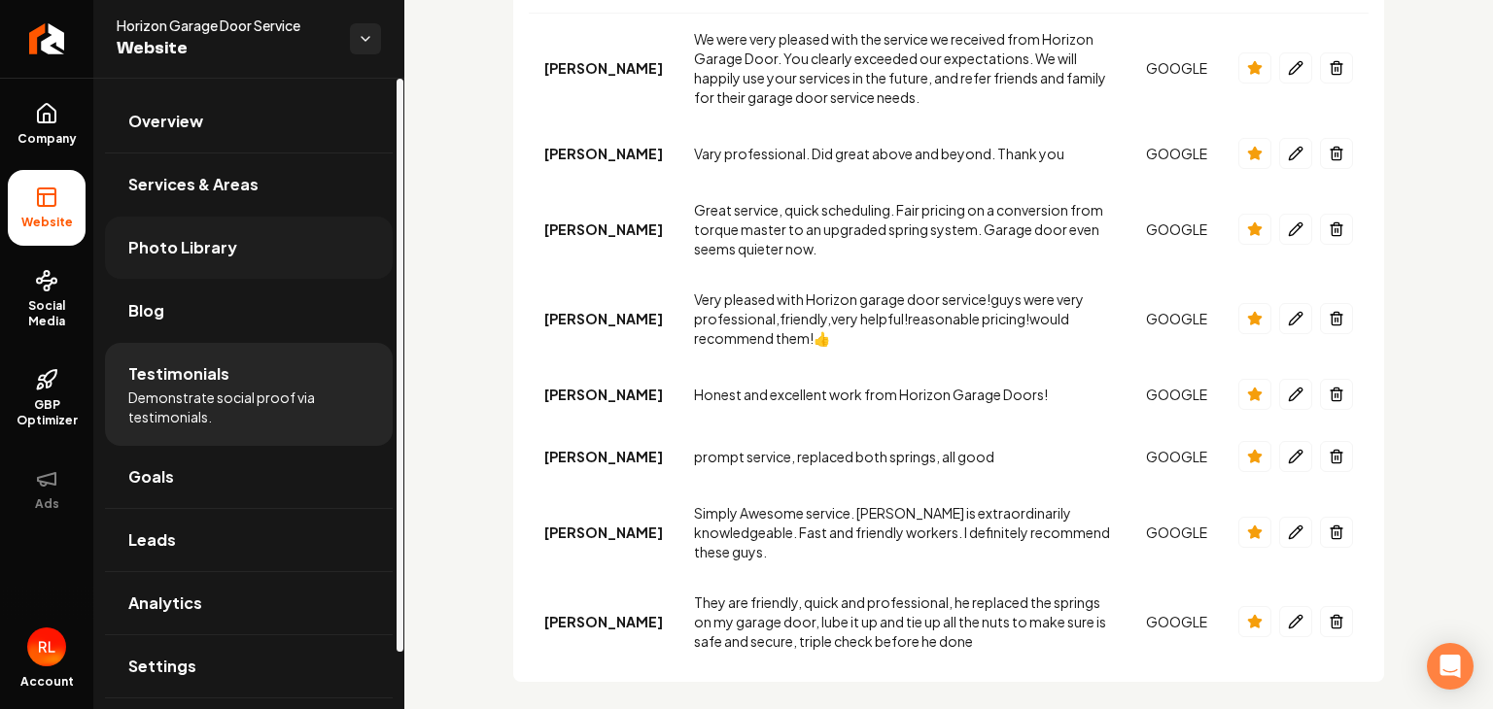
click at [204, 239] on span "Photo Library" at bounding box center [182, 247] width 109 height 23
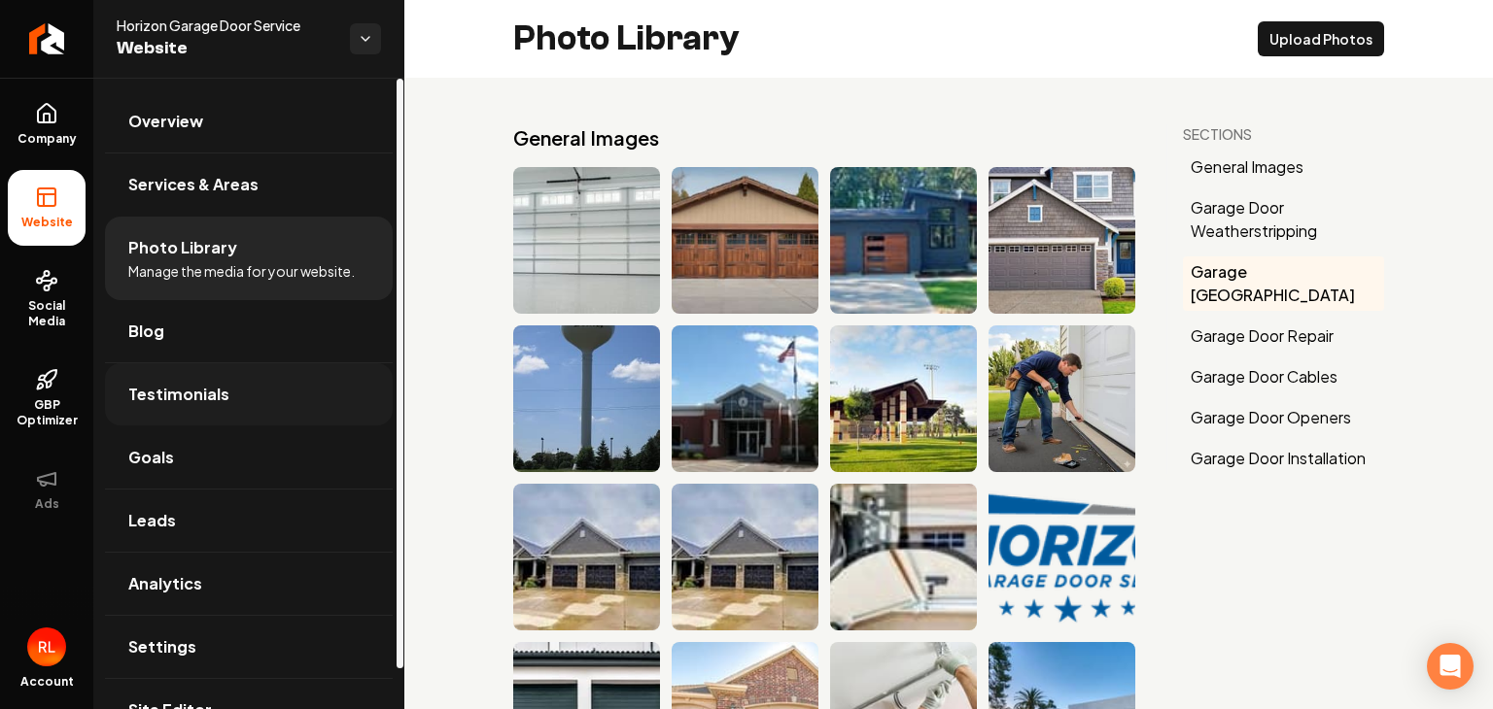
drag, startPoint x: 52, startPoint y: 123, endPoint x: 312, endPoint y: 375, distance: 361.5
click at [52, 123] on icon at bounding box center [46, 113] width 23 height 23
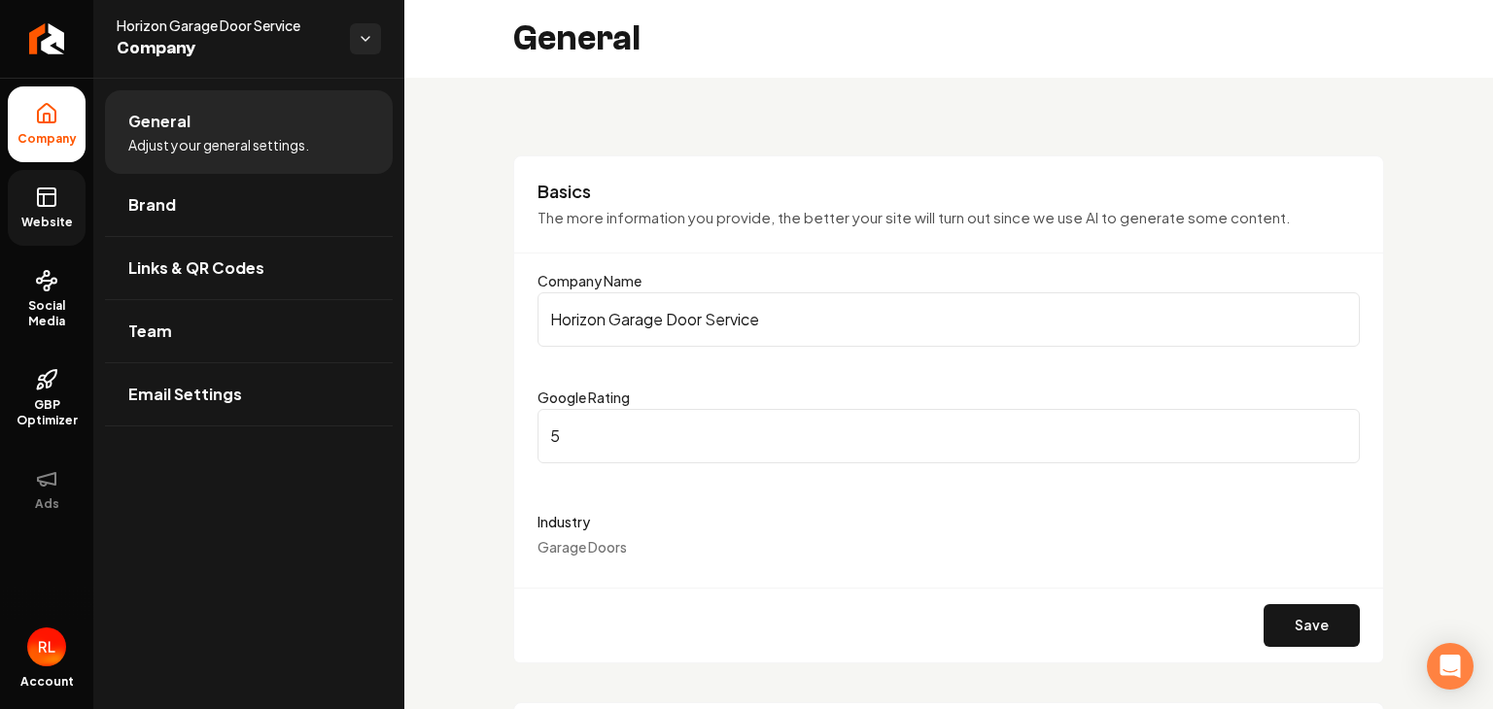
click at [34, 198] on link "Website" at bounding box center [47, 208] width 78 height 76
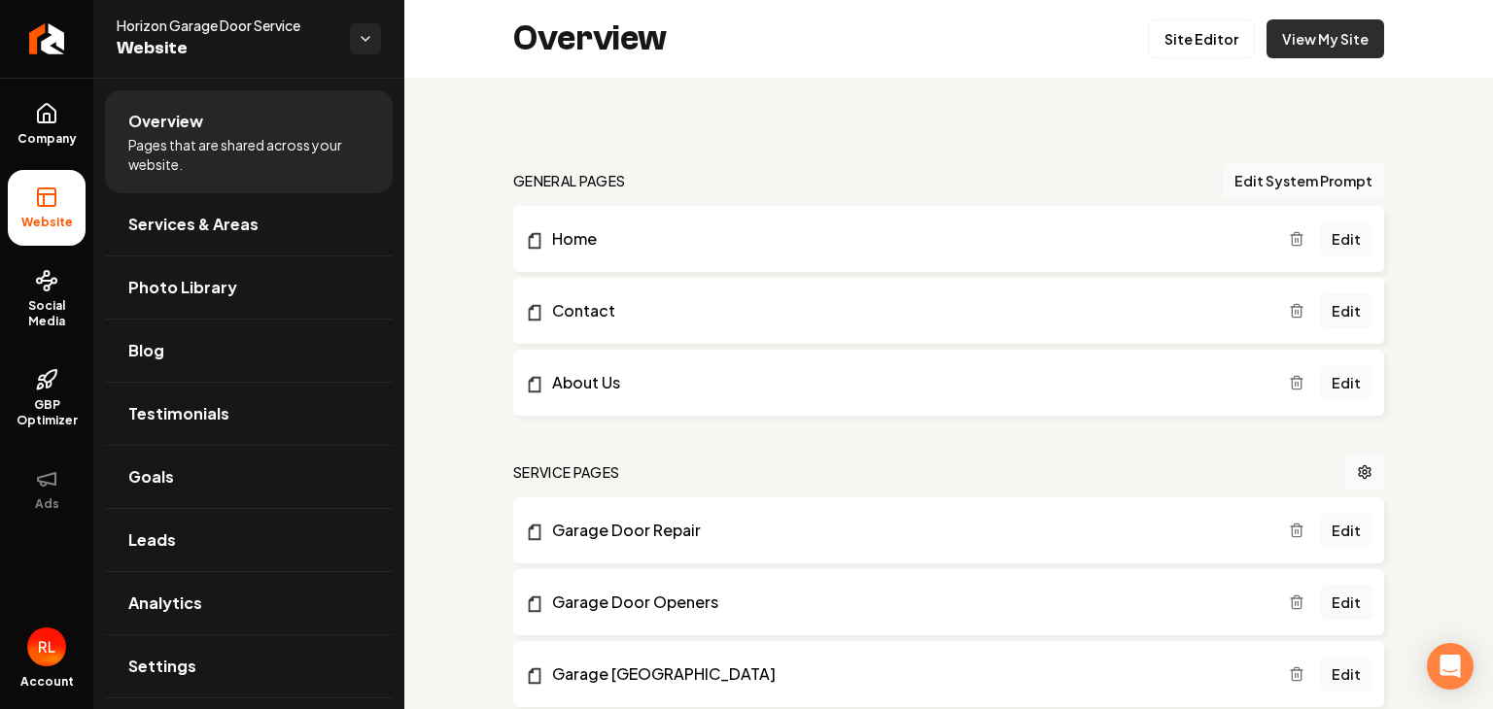
click at [1292, 55] on link "View My Site" at bounding box center [1325, 38] width 118 height 39
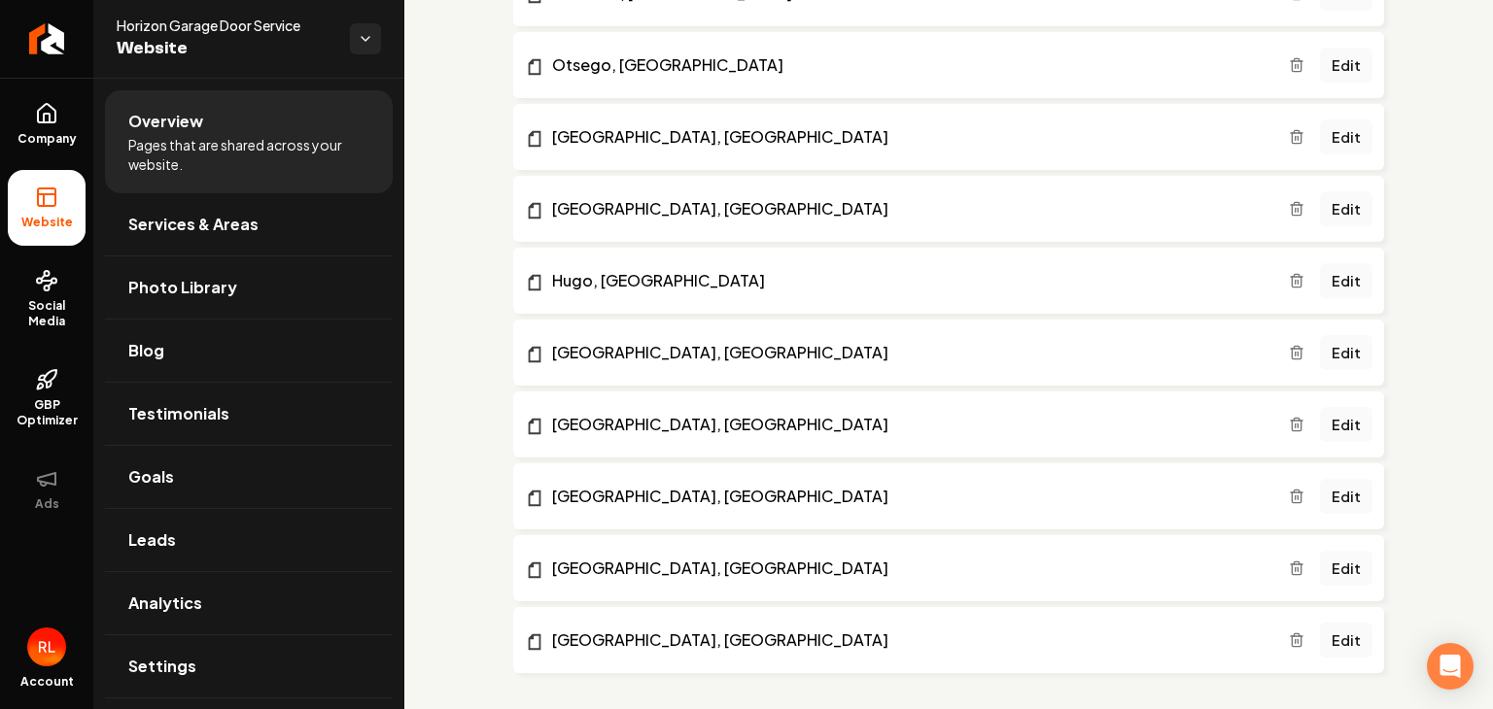
scroll to position [2472, 0]
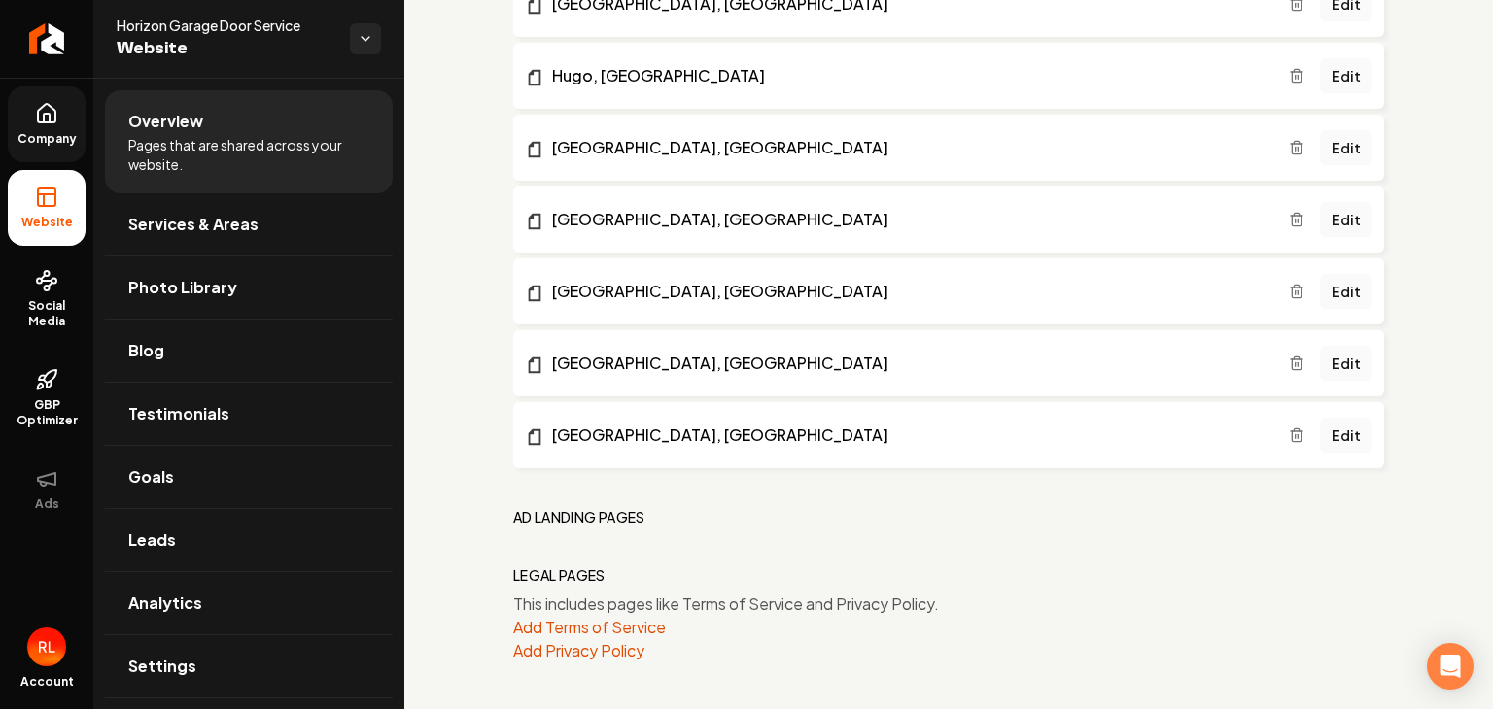
click at [34, 137] on span "Company" at bounding box center [47, 139] width 75 height 16
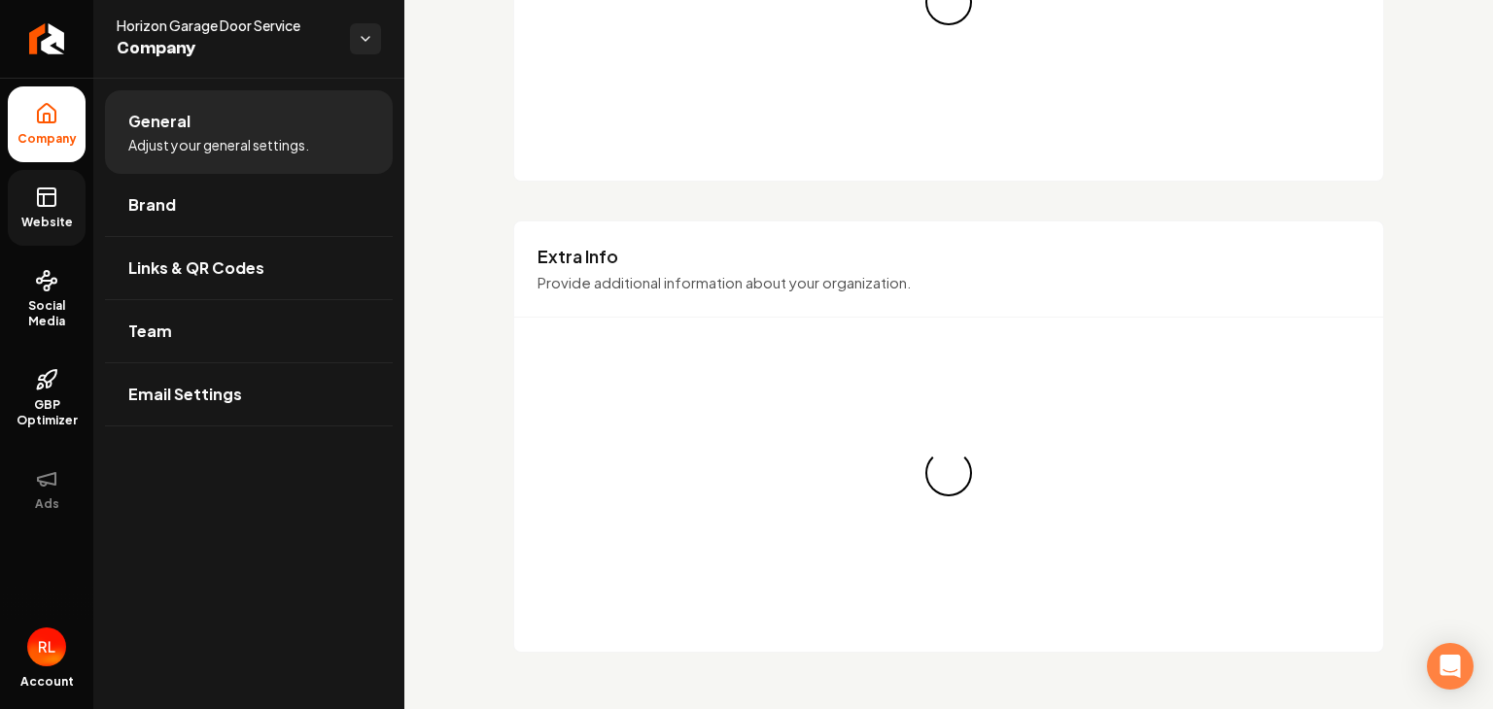
scroll to position [2472, 0]
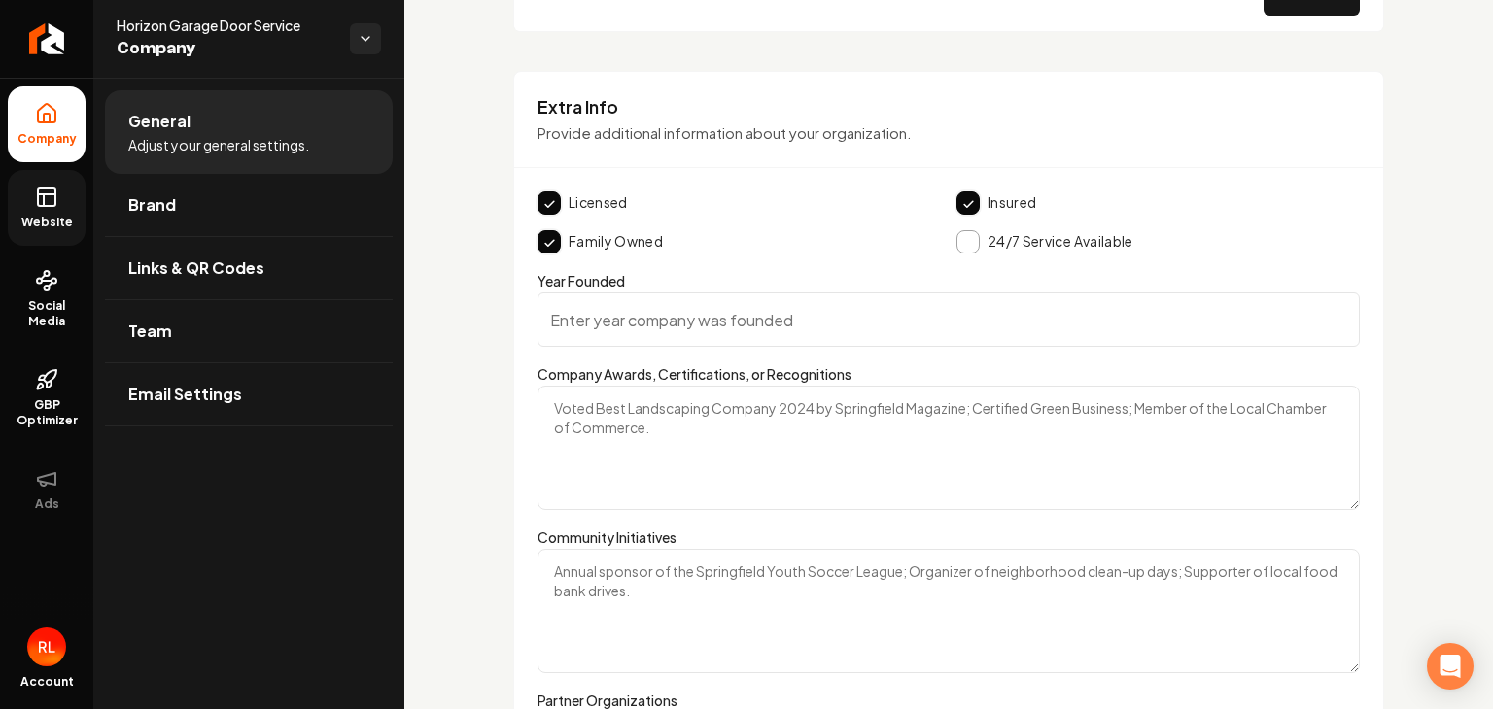
click at [782, 305] on input "Year Founded" at bounding box center [948, 320] width 822 height 54
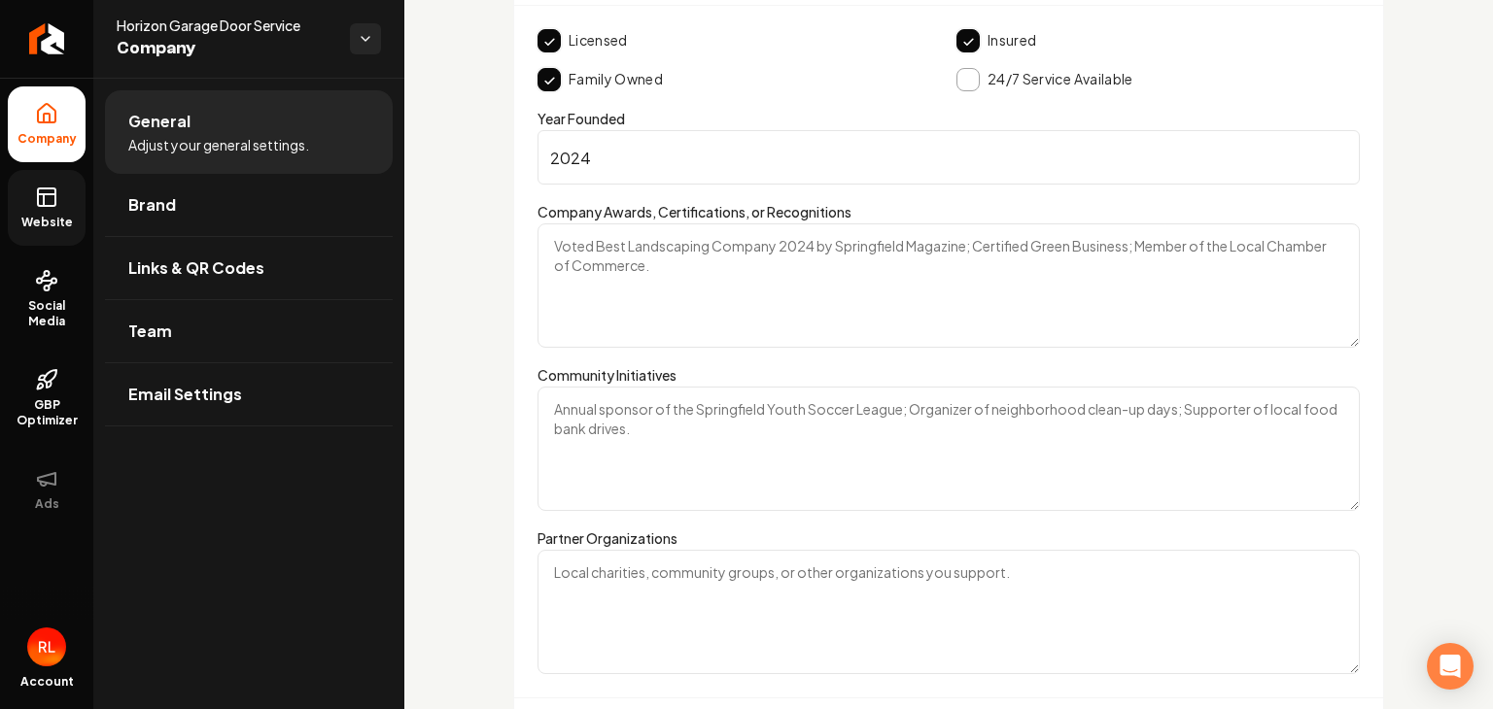
scroll to position [2754, 0]
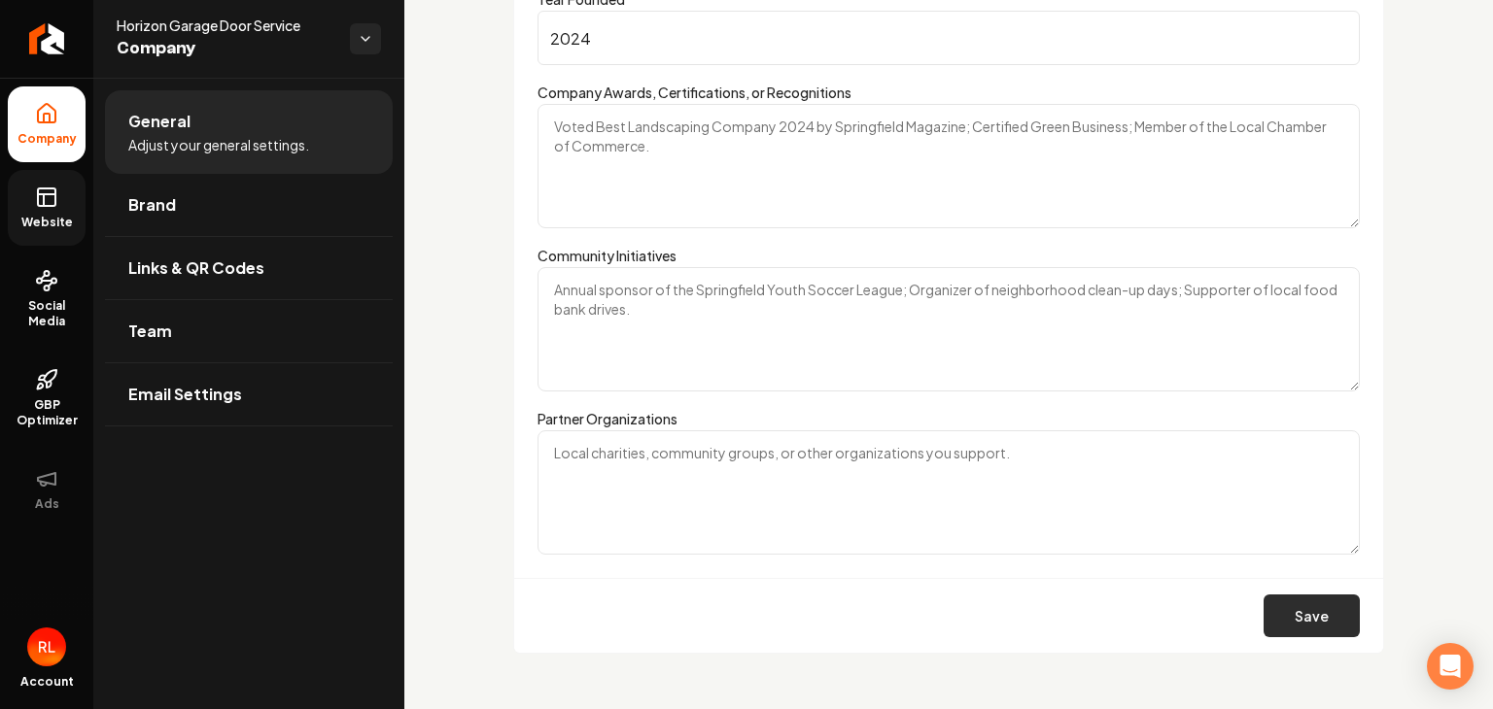
type input "2024"
drag, startPoint x: 1291, startPoint y: 604, endPoint x: 1217, endPoint y: 576, distance: 78.7
click at [1286, 600] on button "Save" at bounding box center [1311, 616] width 96 height 43
click at [134, 214] on span "Brand" at bounding box center [152, 204] width 48 height 23
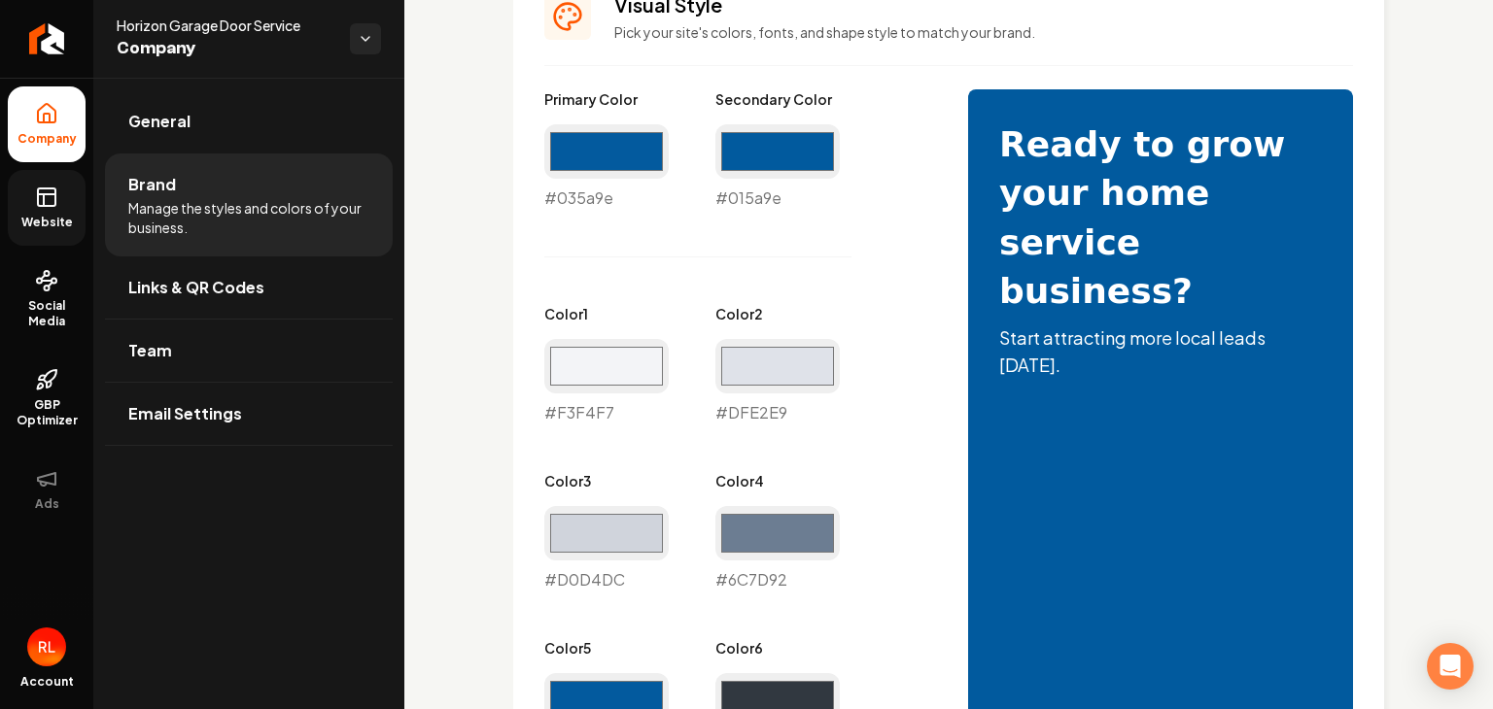
scroll to position [84, 0]
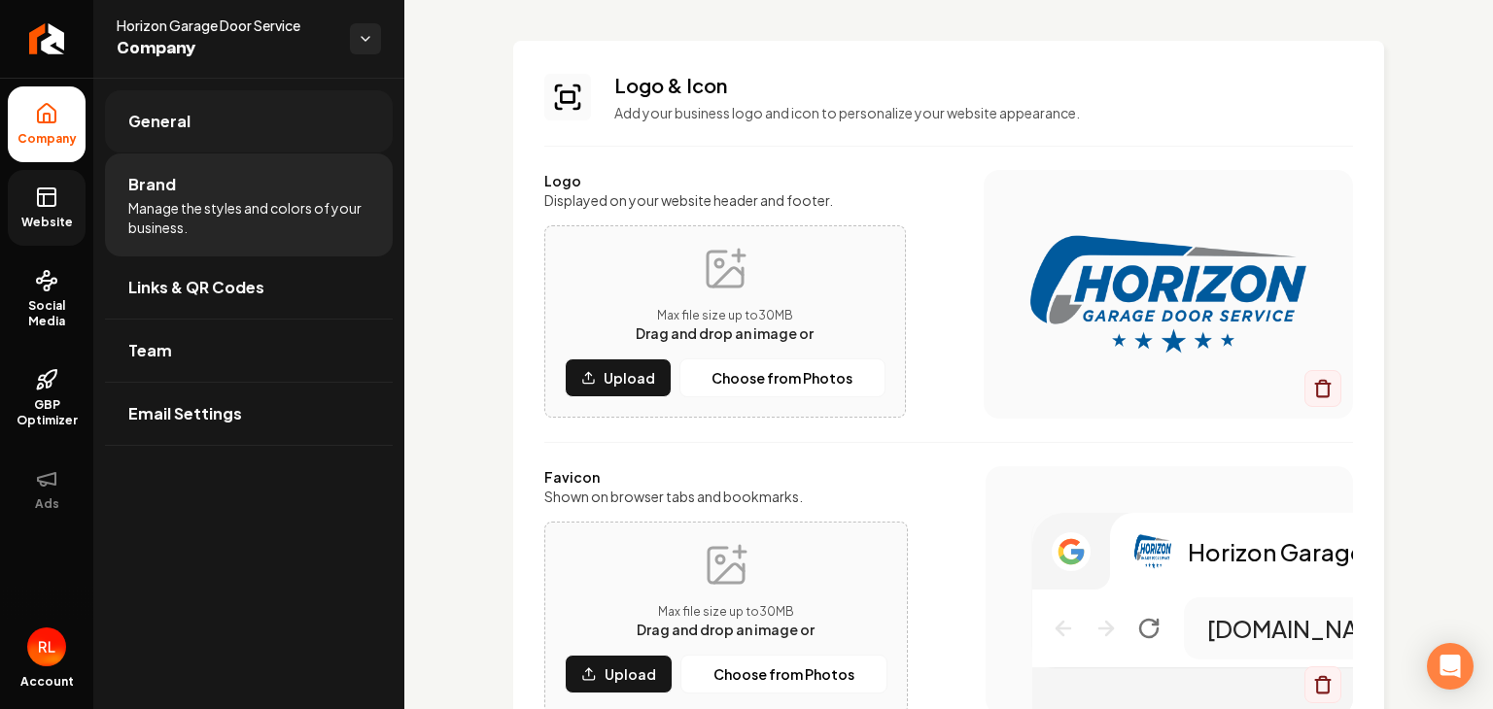
click at [159, 125] on span "General" at bounding box center [159, 121] width 62 height 23
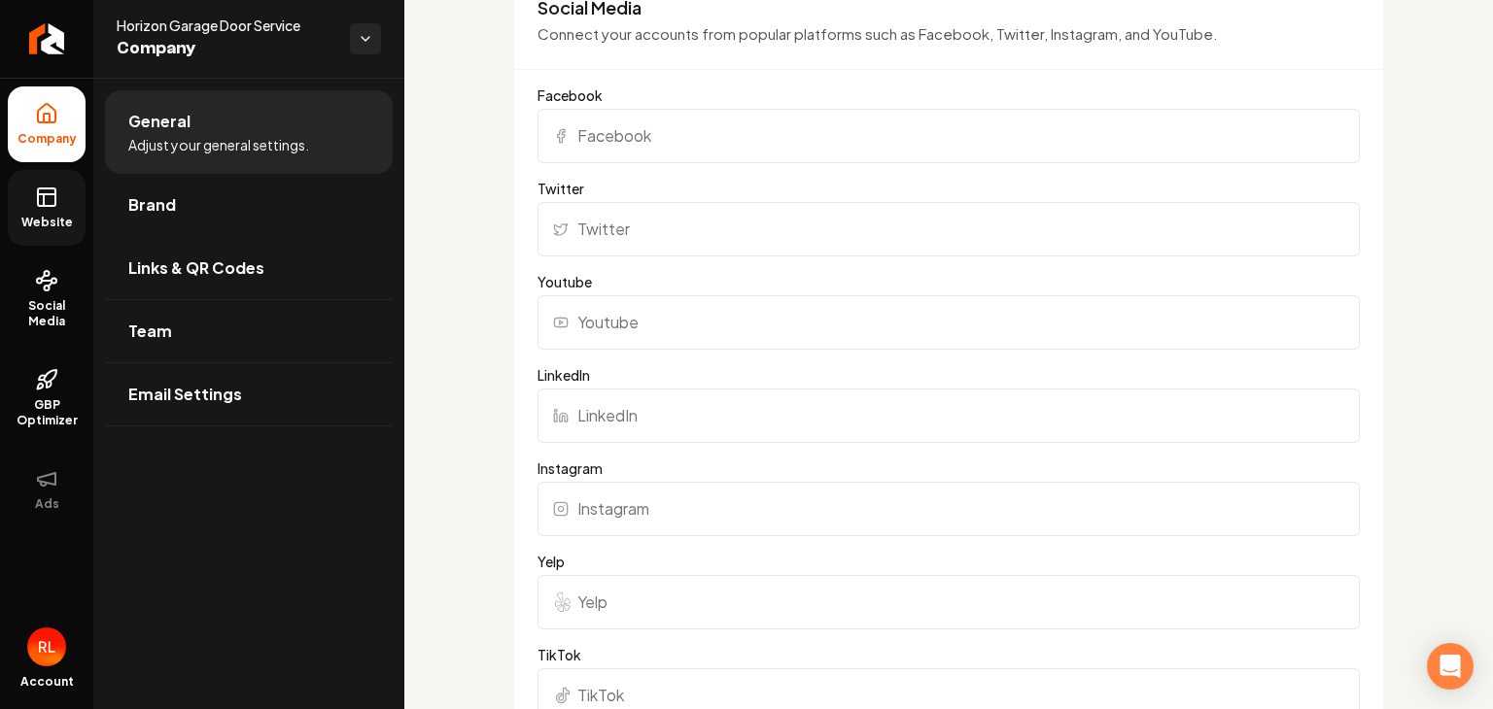
scroll to position [1055, 0]
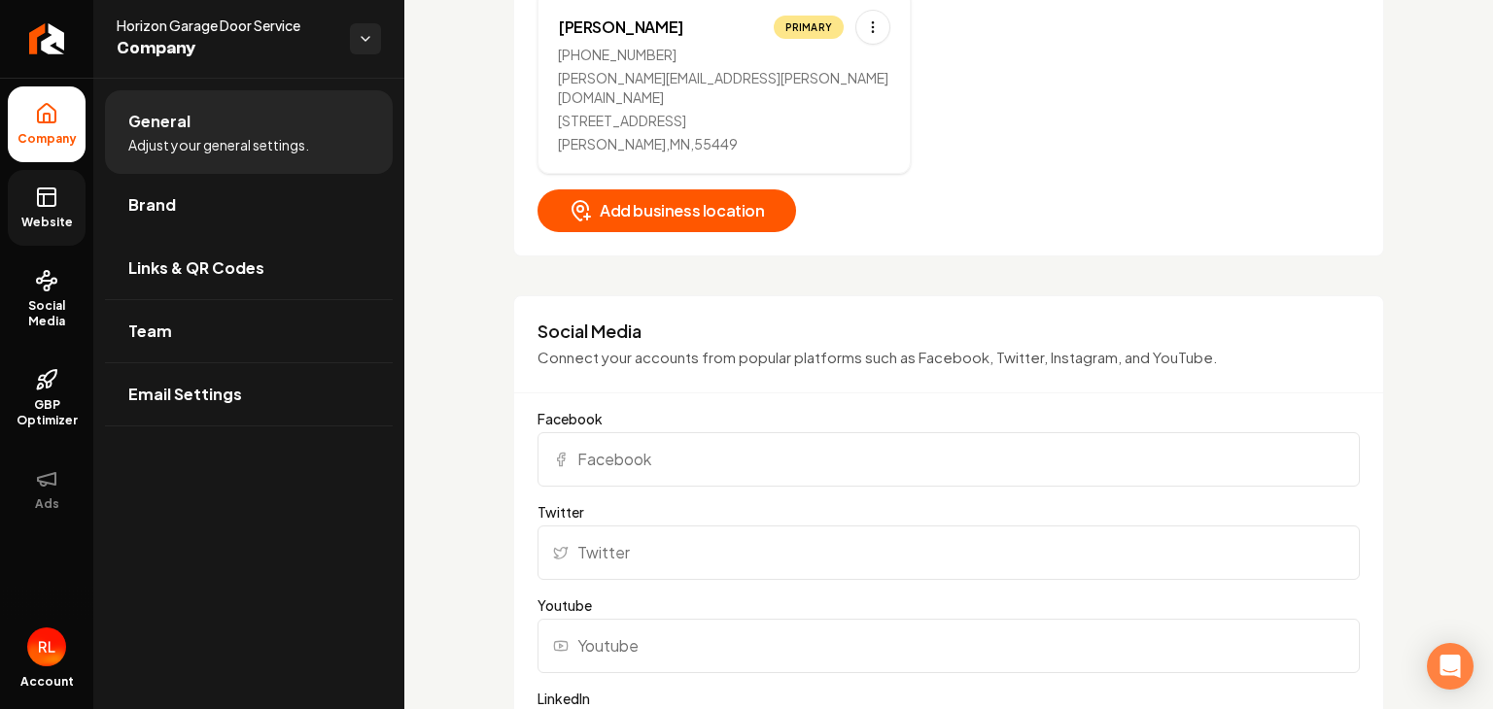
click at [611, 443] on input "Facebook" at bounding box center [948, 459] width 822 height 54
click at [662, 538] on input "Twitter" at bounding box center [948, 553] width 822 height 54
click at [644, 624] on input "Youtube" at bounding box center [948, 646] width 822 height 54
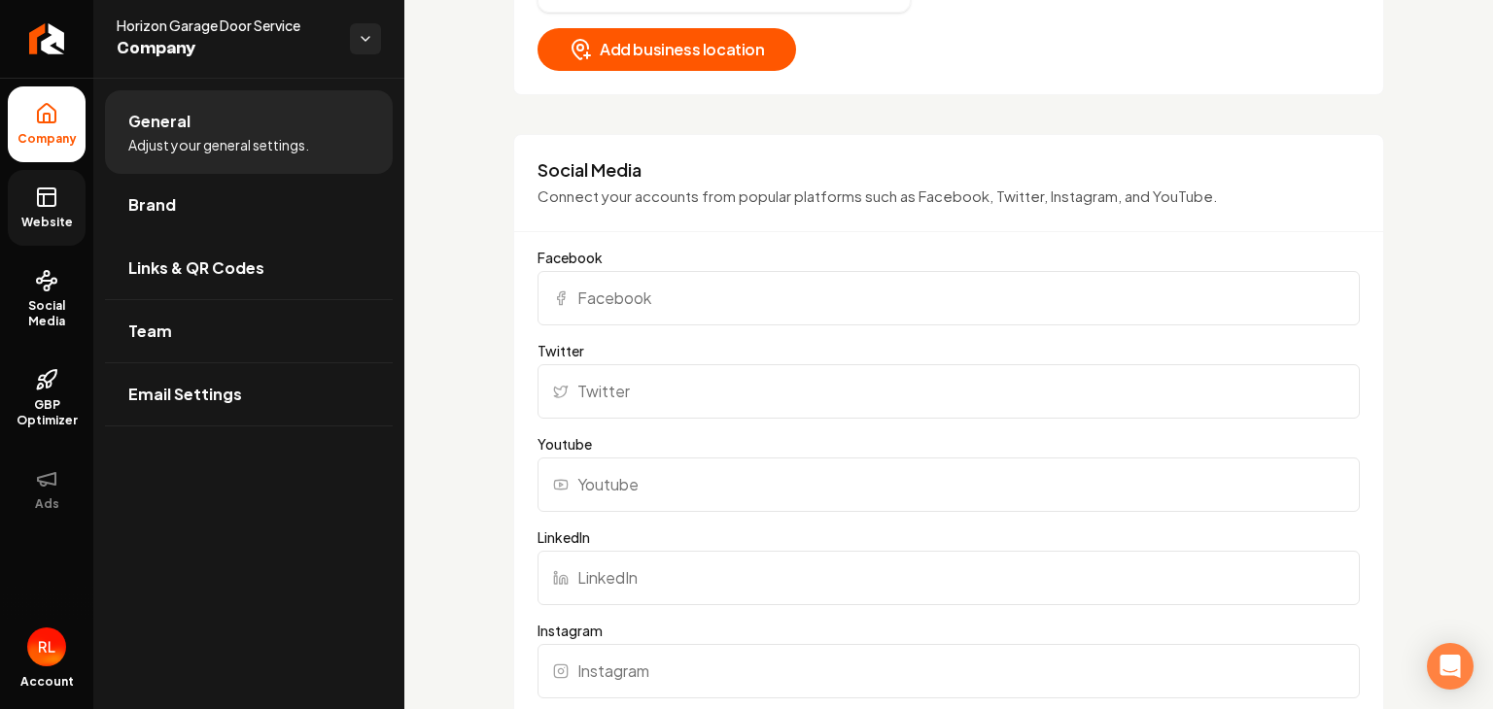
scroll to position [1379, 0]
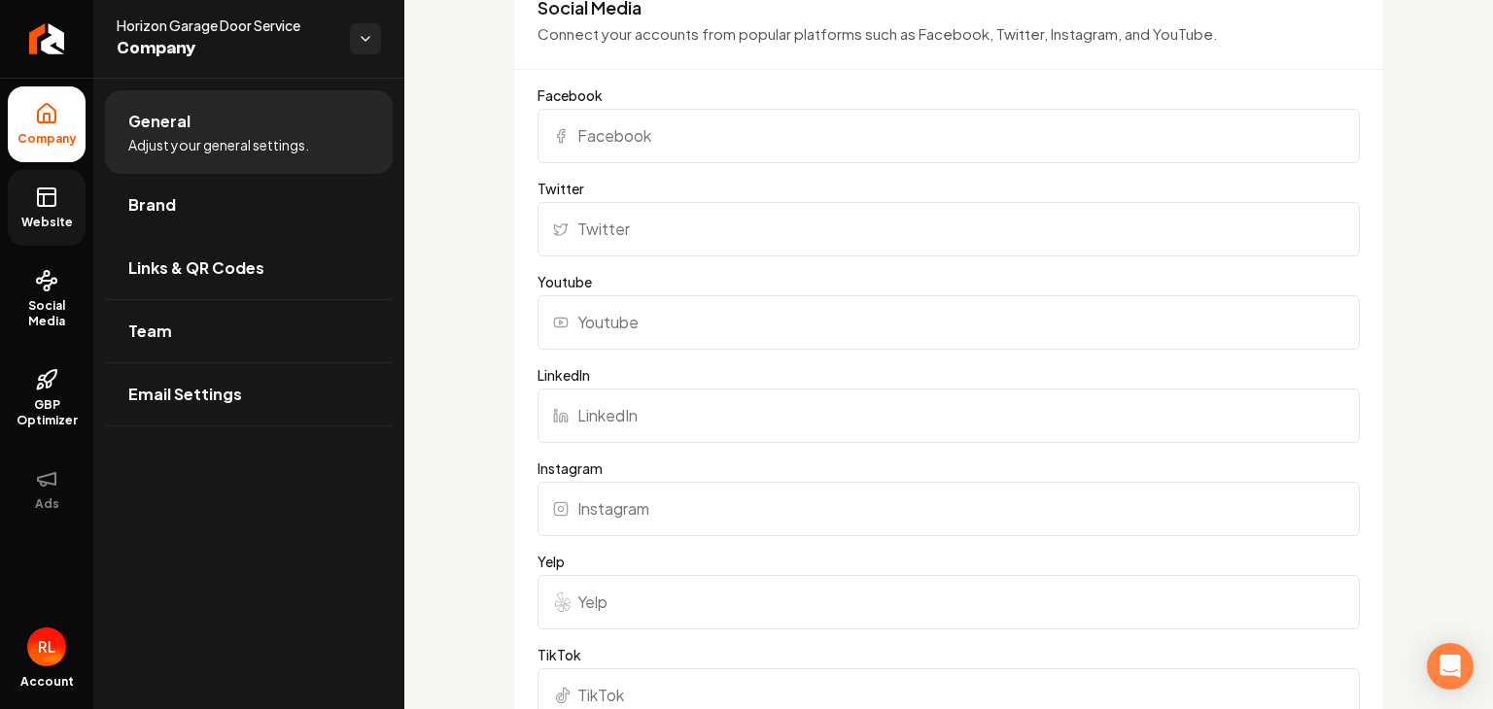
click at [655, 486] on input "Instagram" at bounding box center [948, 509] width 822 height 54
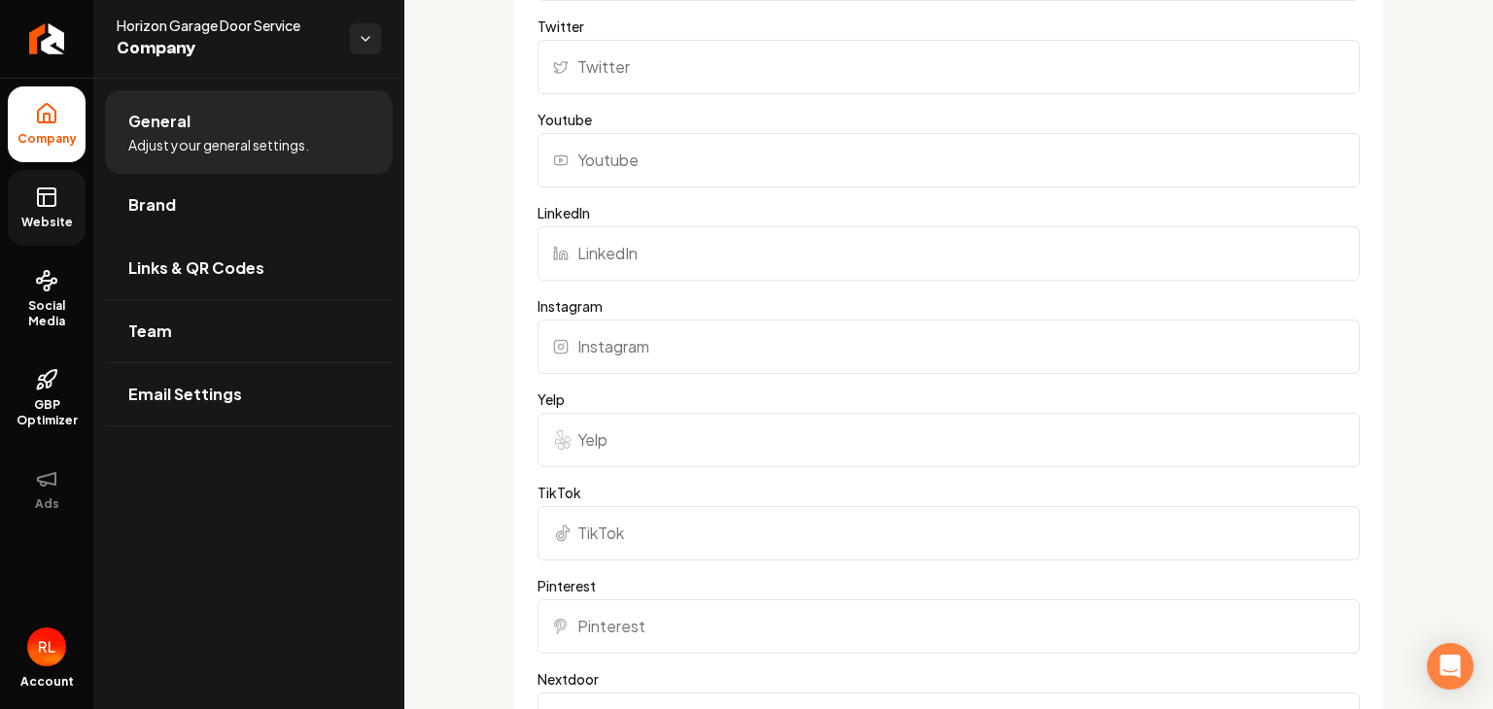
click at [614, 424] on input "Yelp" at bounding box center [948, 440] width 822 height 54
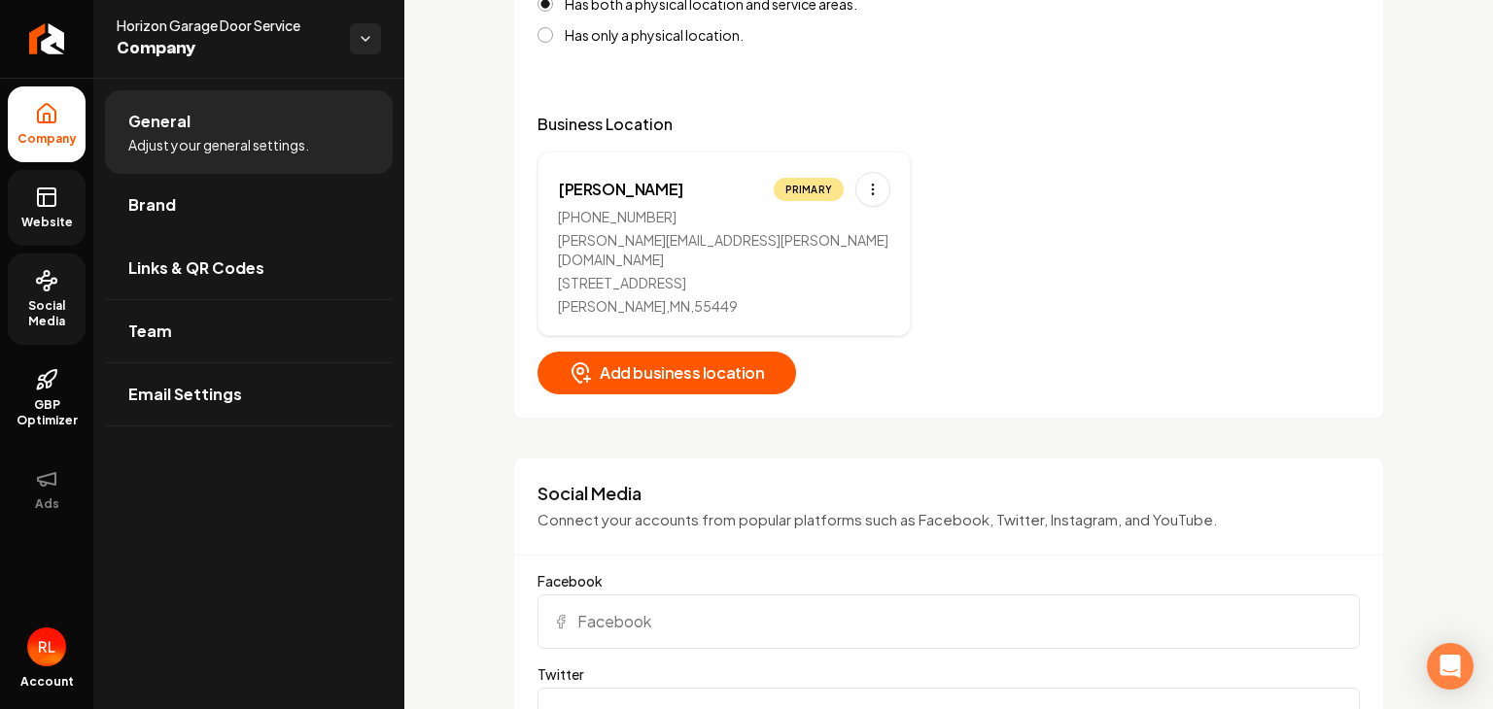
click at [47, 302] on span "Social Media" at bounding box center [47, 313] width 78 height 31
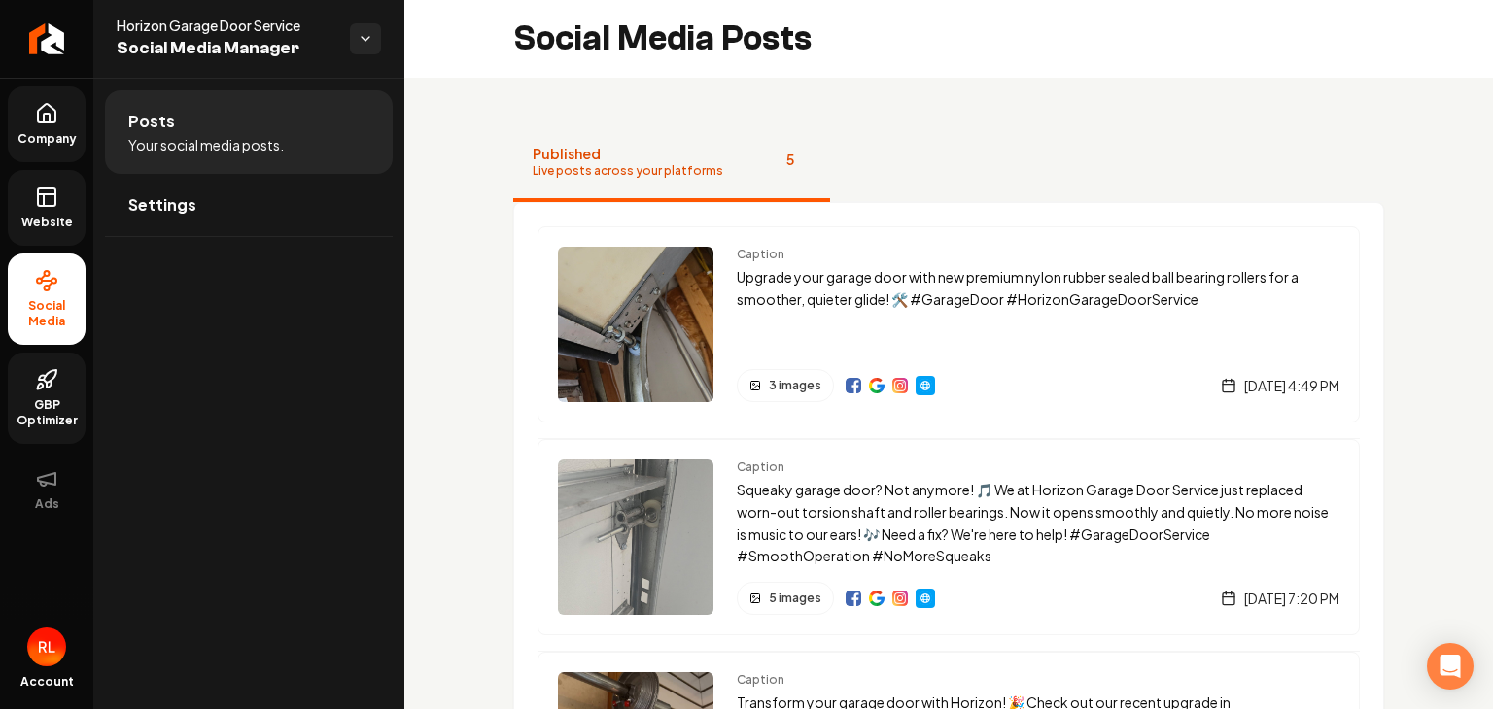
click at [38, 397] on span "GBP Optimizer" at bounding box center [47, 412] width 78 height 31
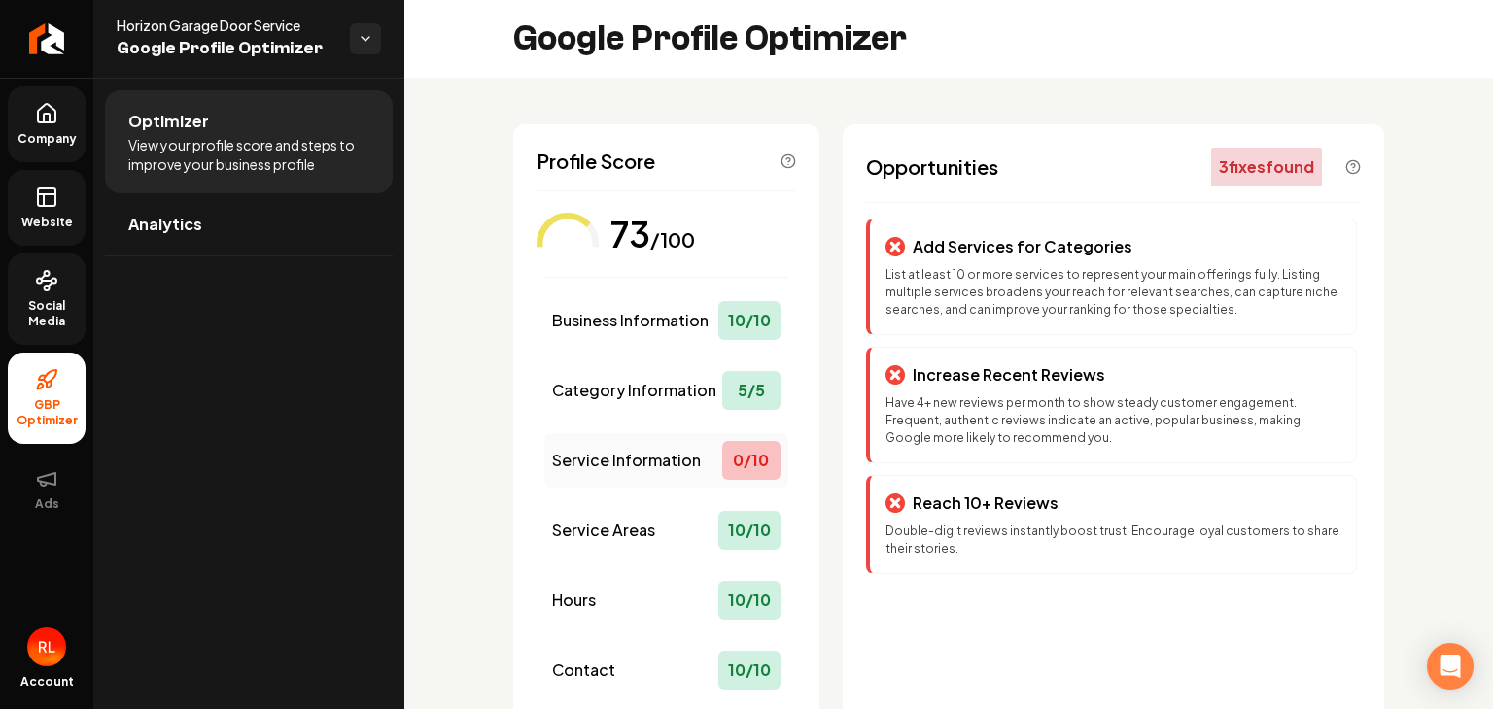
click at [655, 467] on span "Service Information" at bounding box center [626, 460] width 149 height 23
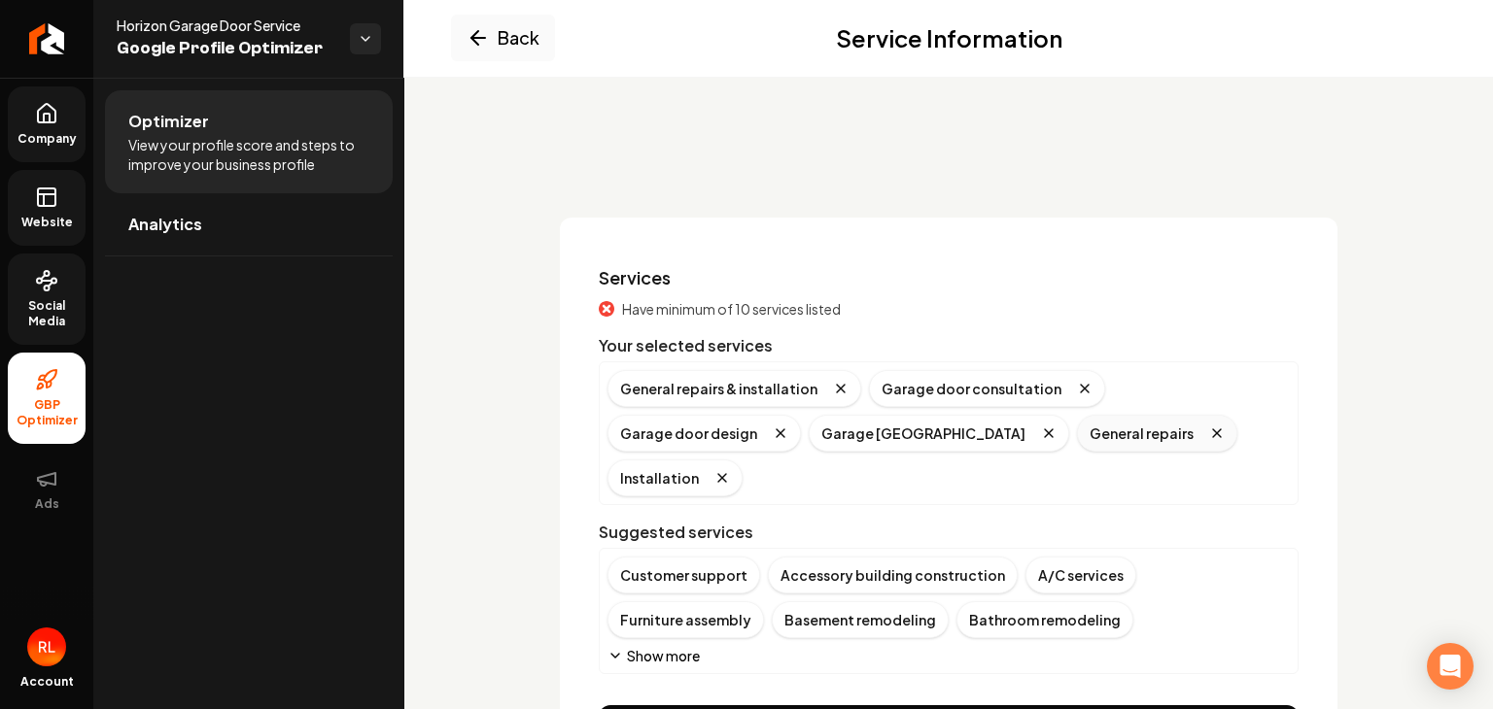
scroll to position [89, 0]
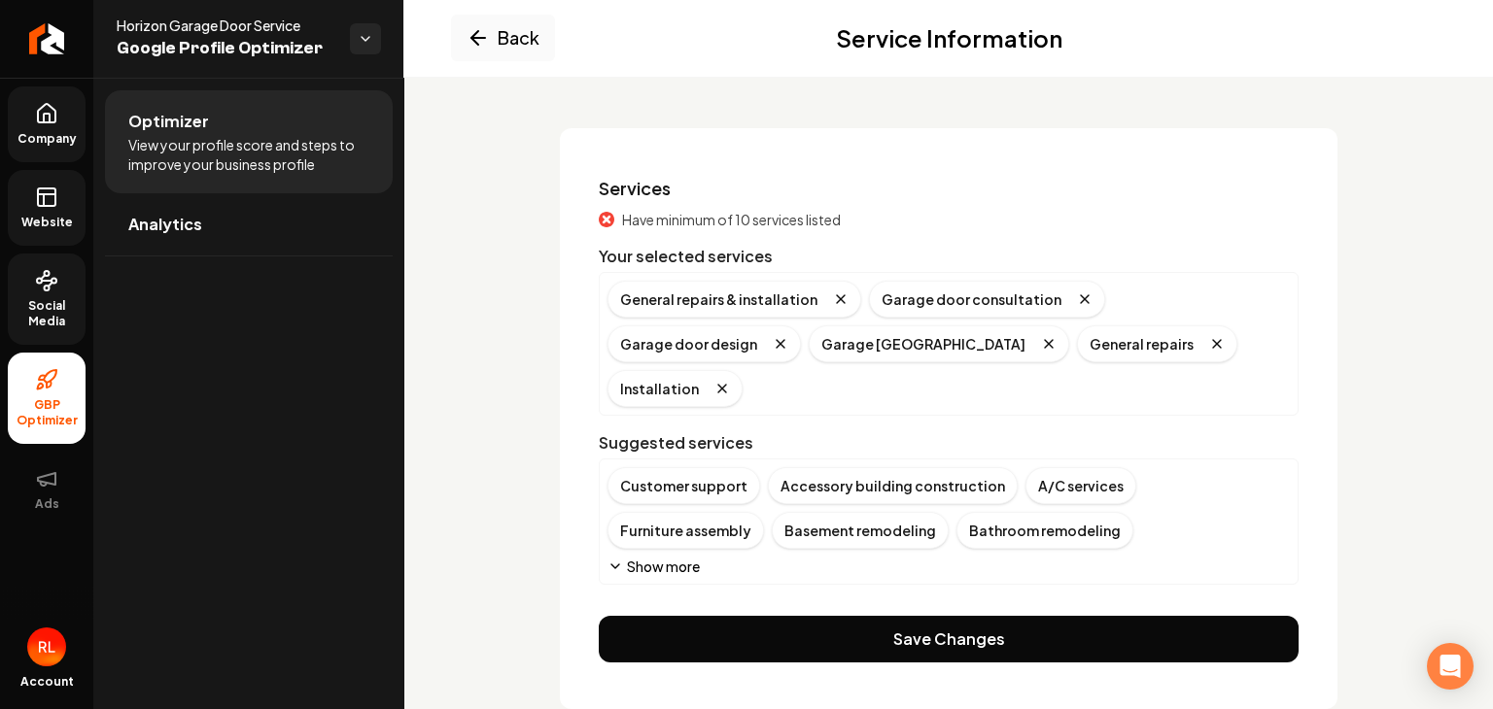
click at [612, 559] on icon "Main content area" at bounding box center [615, 567] width 16 height 16
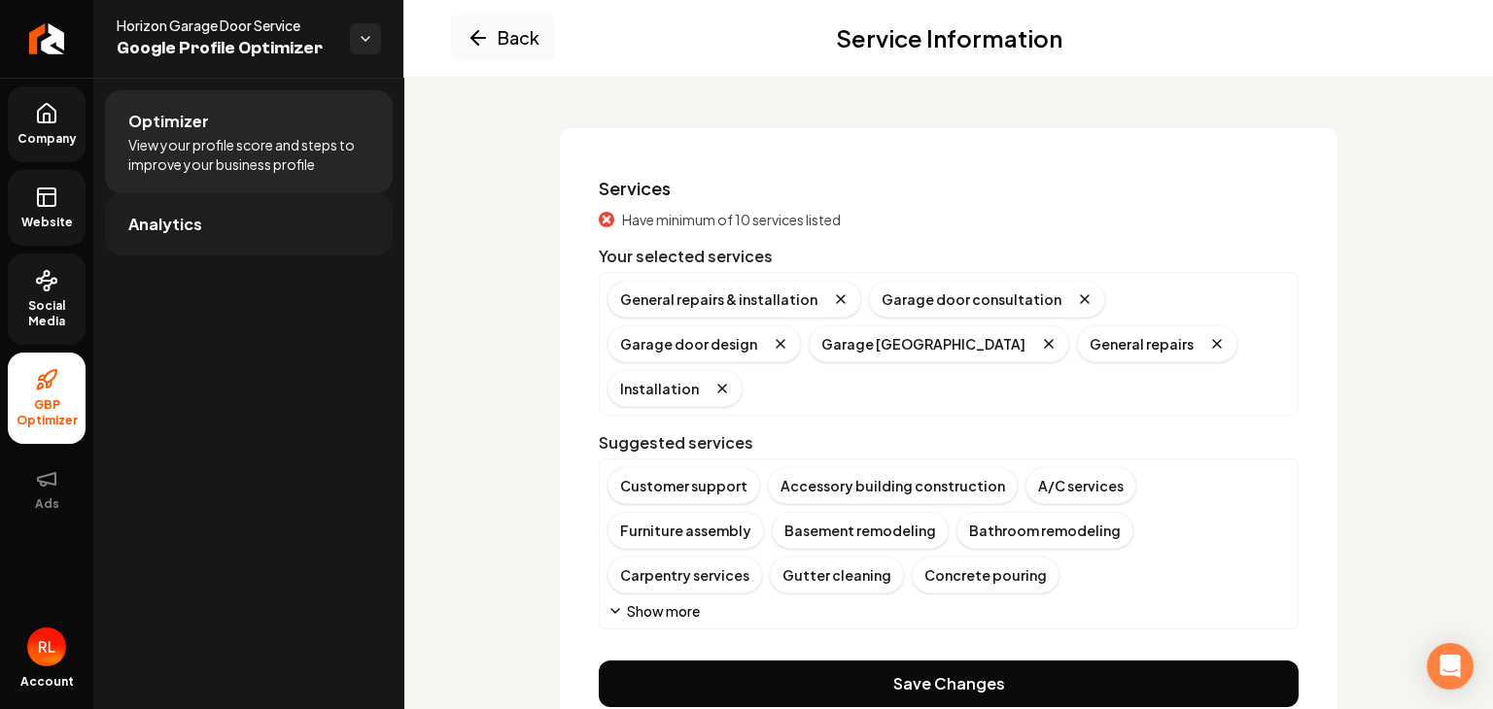
click at [172, 232] on span "Analytics" at bounding box center [165, 224] width 74 height 23
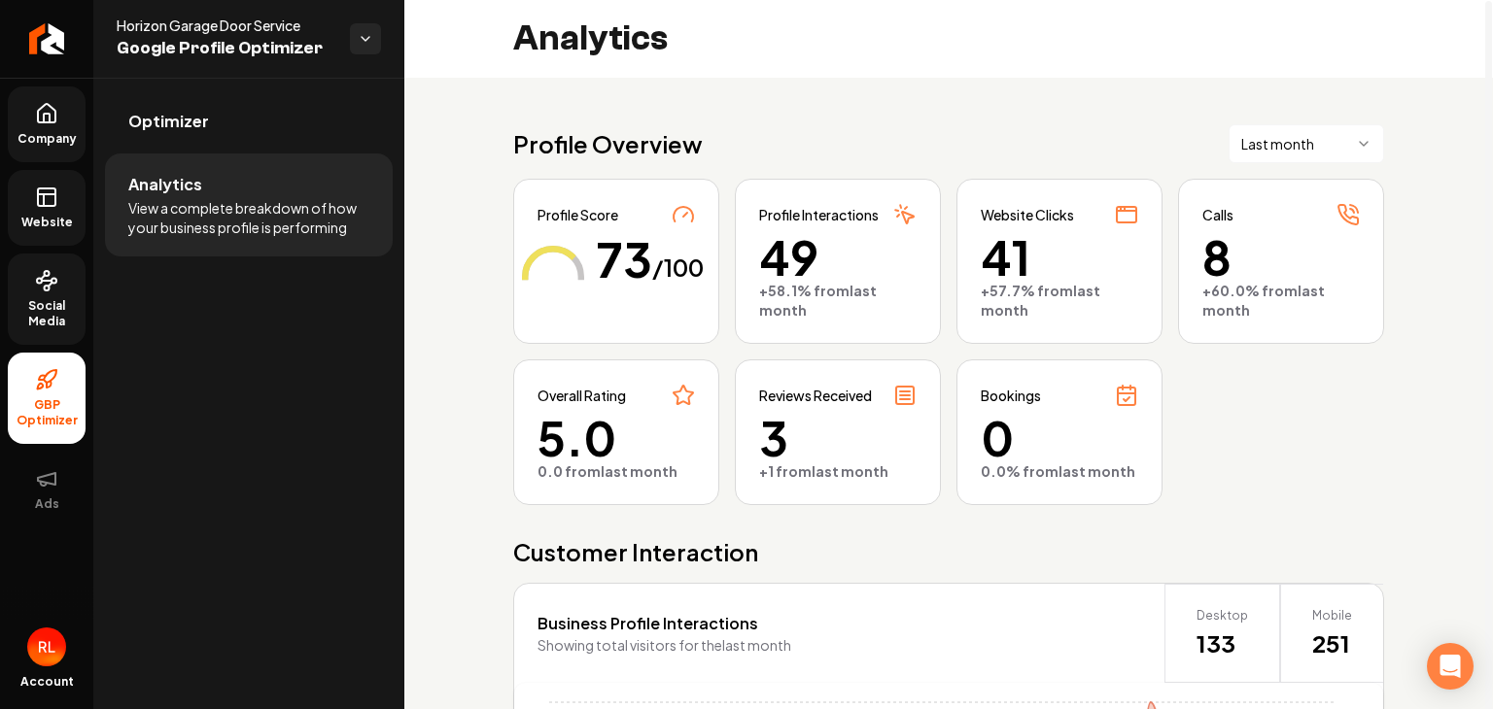
scroll to position [55, 0]
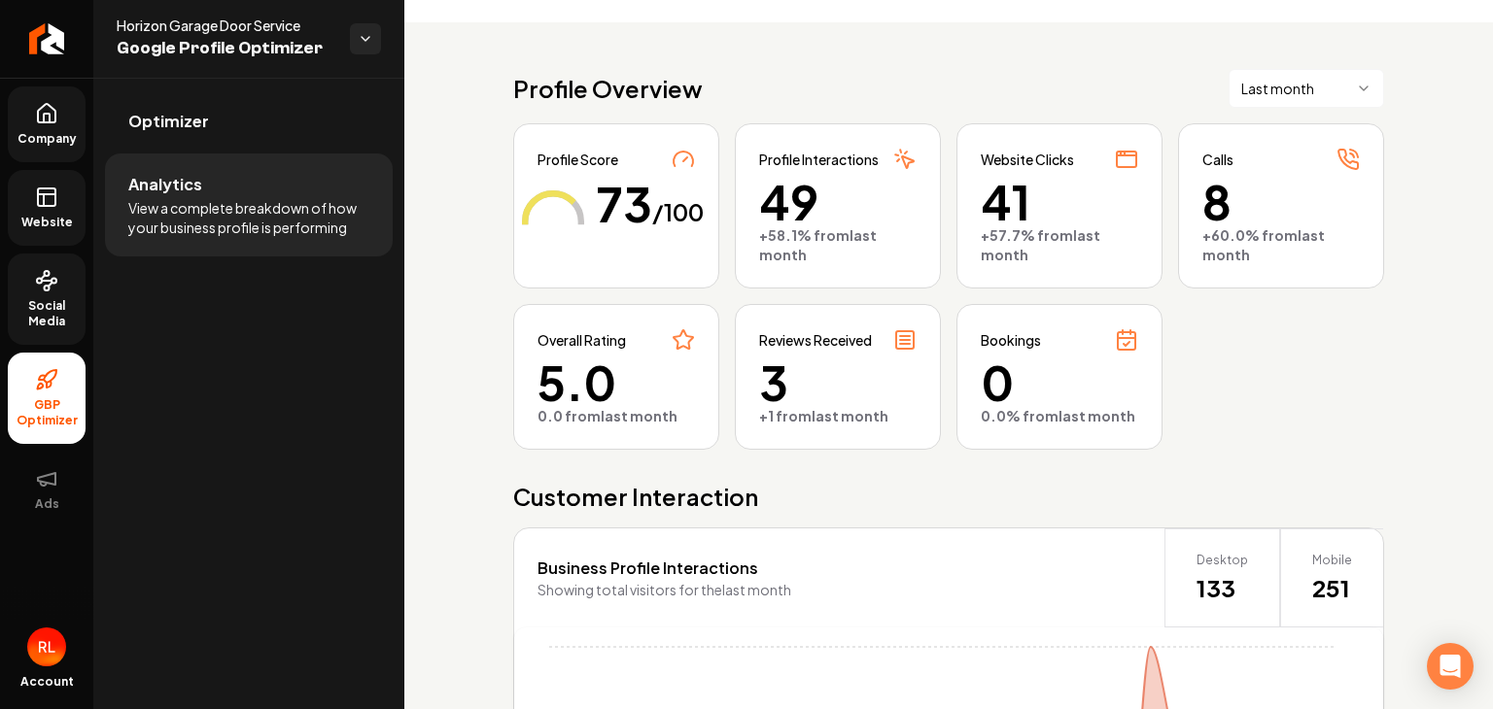
click at [52, 133] on span "Company" at bounding box center [47, 139] width 75 height 16
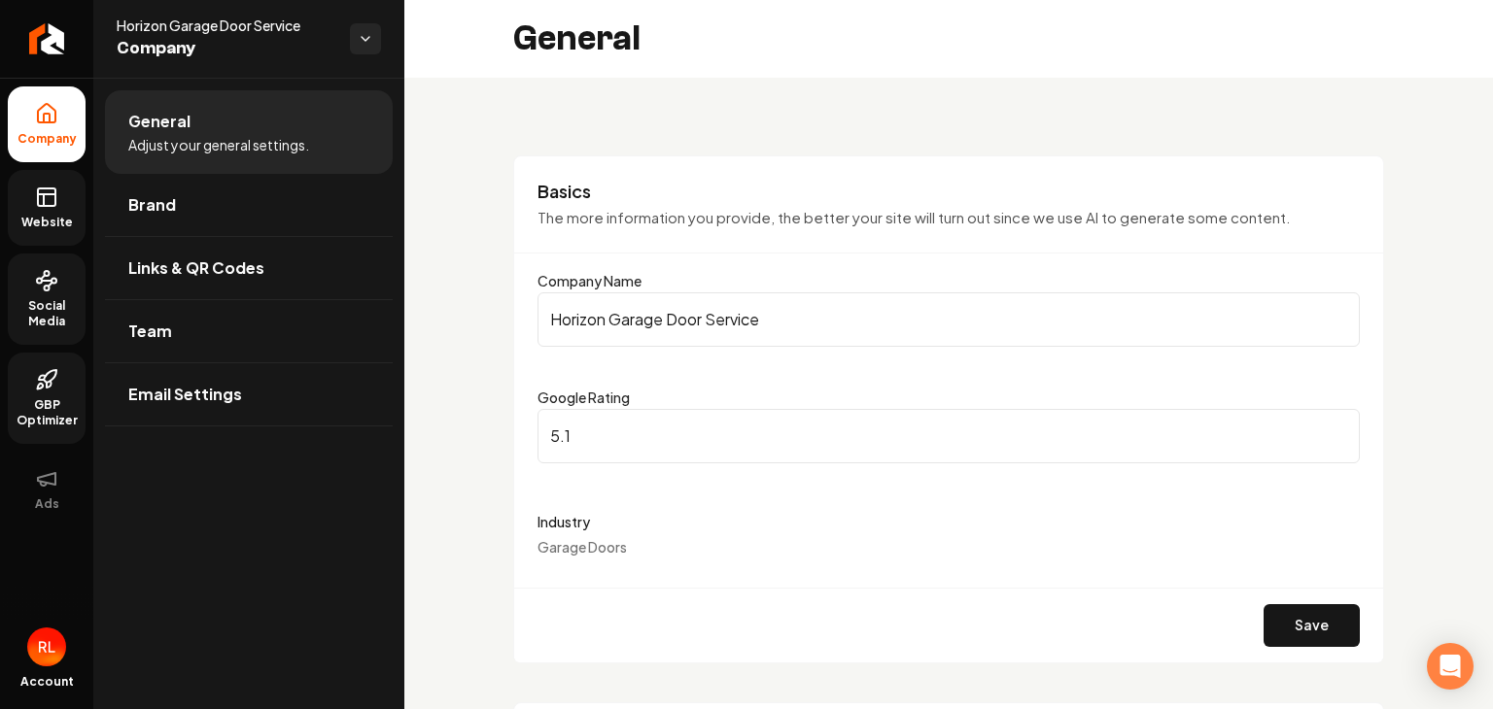
click at [1326, 430] on input "5.1" at bounding box center [948, 436] width 822 height 54
click at [1326, 430] on input "5.2" at bounding box center [948, 436] width 822 height 54
click at [1326, 430] on input "5.3" at bounding box center [948, 436] width 822 height 54
click at [1326, 430] on input "5.4" at bounding box center [948, 436] width 822 height 54
click at [1320, 440] on input "5.3" at bounding box center [948, 436] width 822 height 54
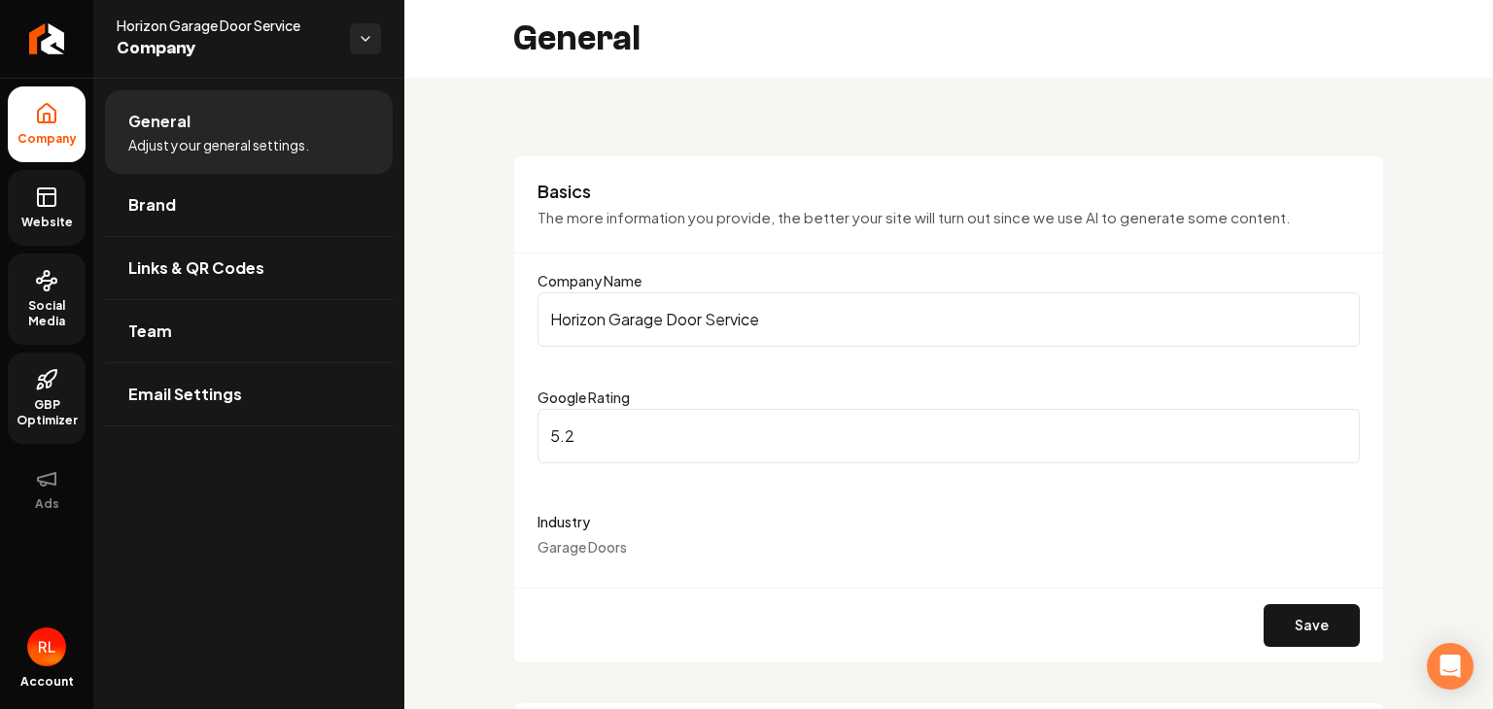
click at [1321, 439] on input "5.2" at bounding box center [948, 436] width 822 height 54
click at [1321, 439] on input "5.1" at bounding box center [948, 436] width 822 height 54
type input "5"
click at [1321, 439] on input "5" at bounding box center [948, 436] width 822 height 54
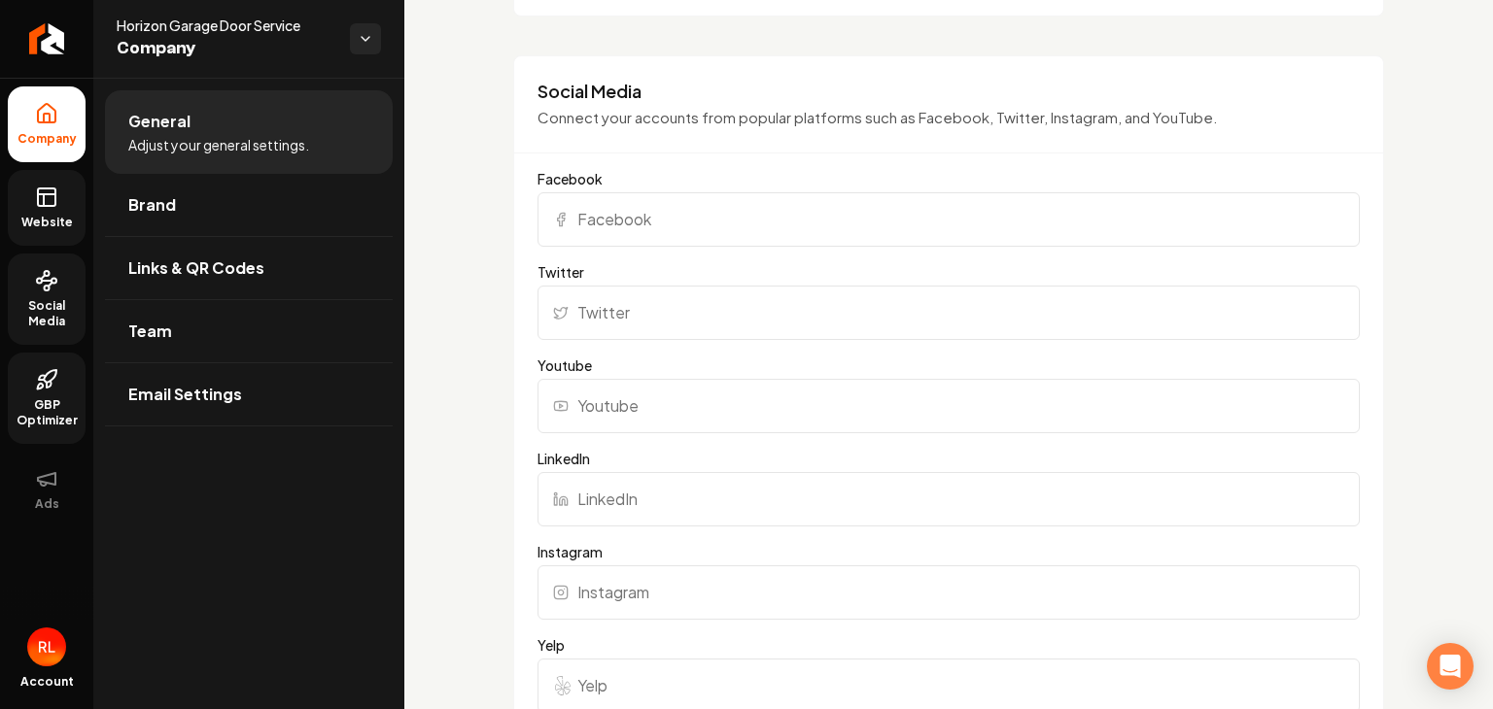
scroll to position [972, 0]
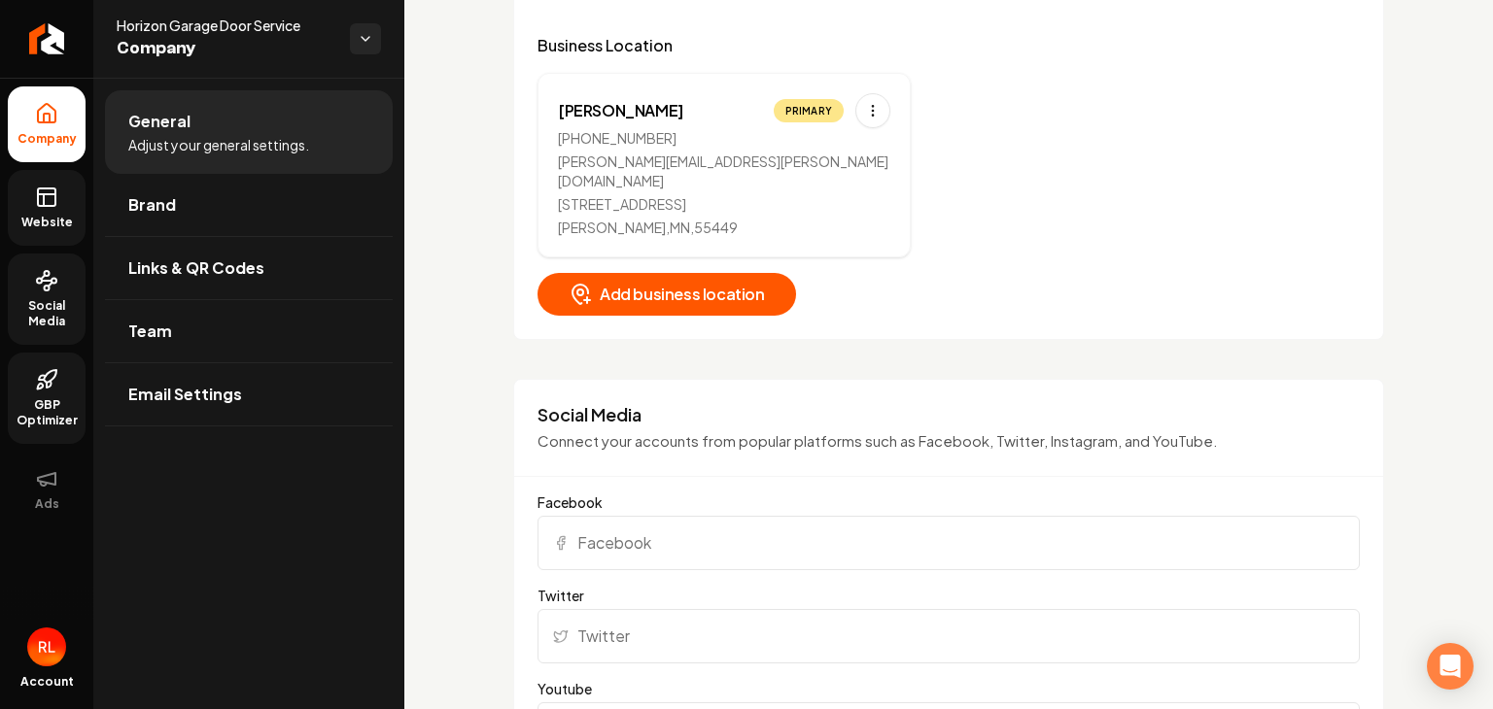
click at [40, 226] on span "Website" at bounding box center [47, 223] width 67 height 16
